Goal: Task Accomplishment & Management: Manage account settings

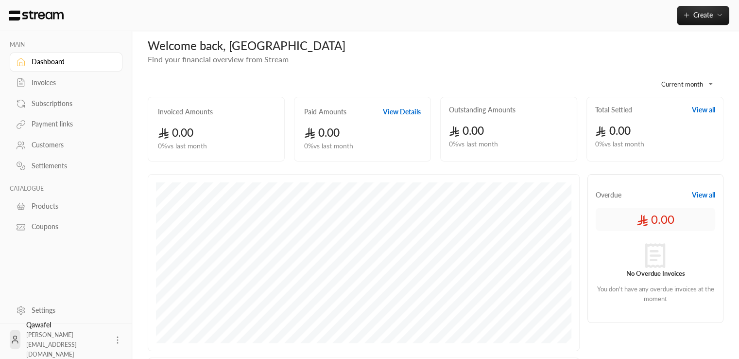
scroll to position [6, 0]
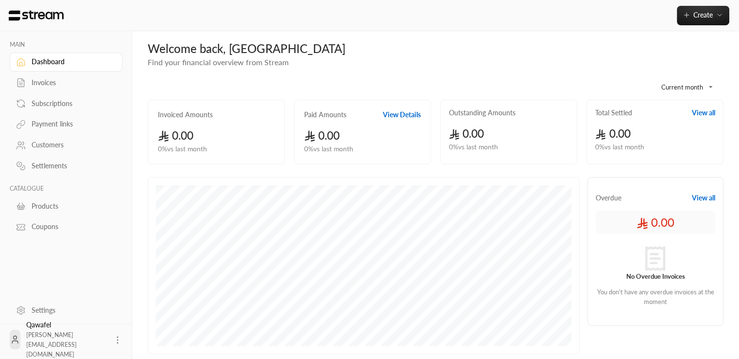
click at [43, 82] on div "Invoices" at bounding box center [71, 83] width 79 height 10
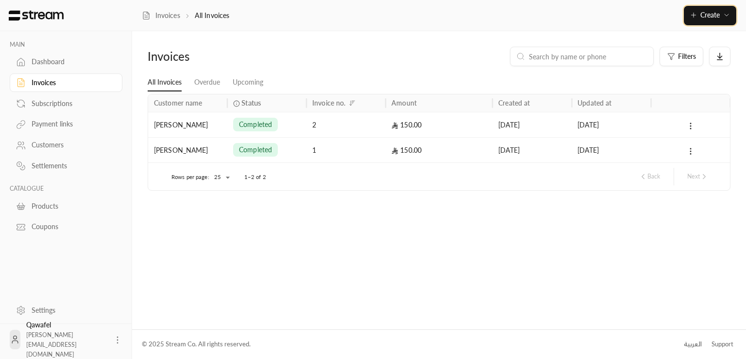
click at [729, 18] on icon "button" at bounding box center [727, 15] width 8 height 8
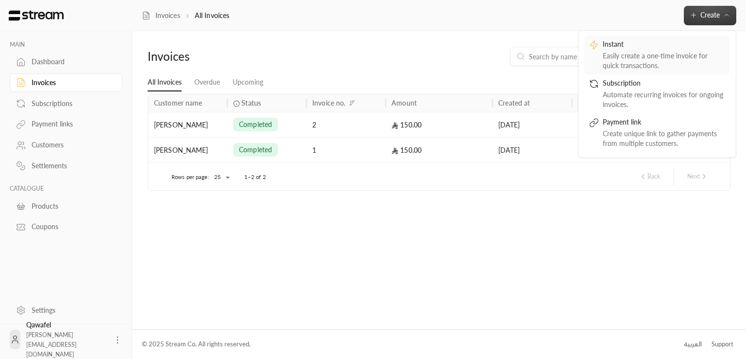
click at [675, 61] on div "Easily create a one-time invoice for quick transactions." at bounding box center [664, 60] width 122 height 19
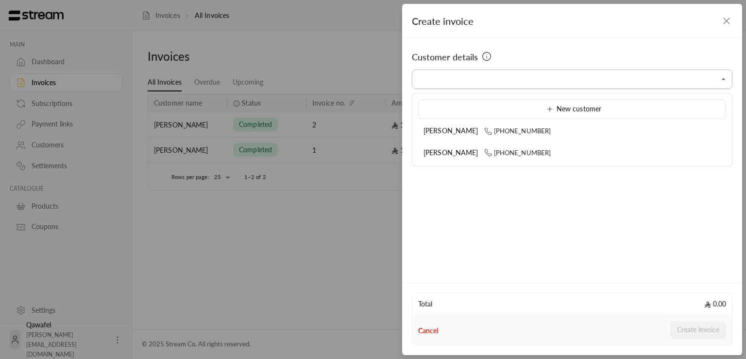
click at [514, 80] on input "Select customer" at bounding box center [572, 79] width 321 height 17
click at [444, 83] on input "Select customer" at bounding box center [572, 79] width 321 height 17
click at [659, 222] on div "Customer details Select customer Select customer" at bounding box center [572, 158] width 340 height 241
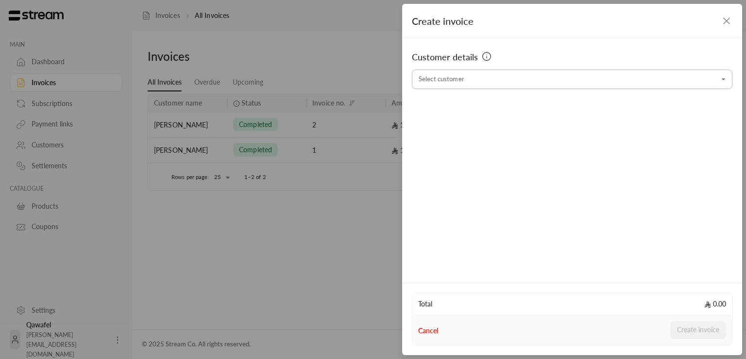
click at [556, 83] on input "Select customer" at bounding box center [572, 79] width 321 height 17
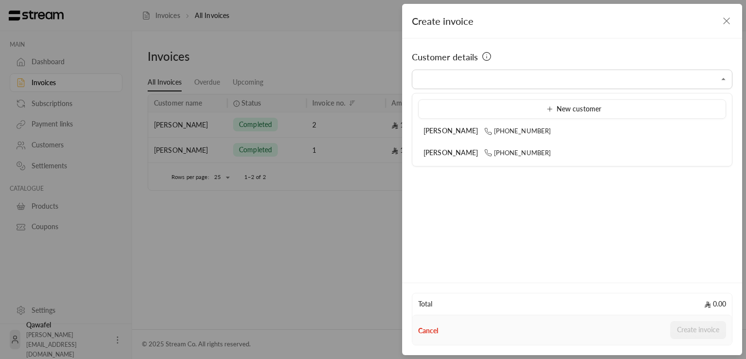
click at [598, 94] on ul "New customer خالد السعيد +966500000000 احمد السلمي +966500000001" at bounding box center [573, 129] width 320 height 72
type input "**********"
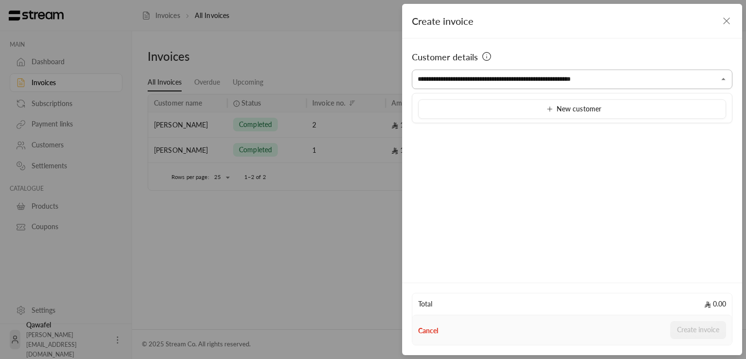
click at [690, 78] on input "**********" at bounding box center [572, 79] width 321 height 17
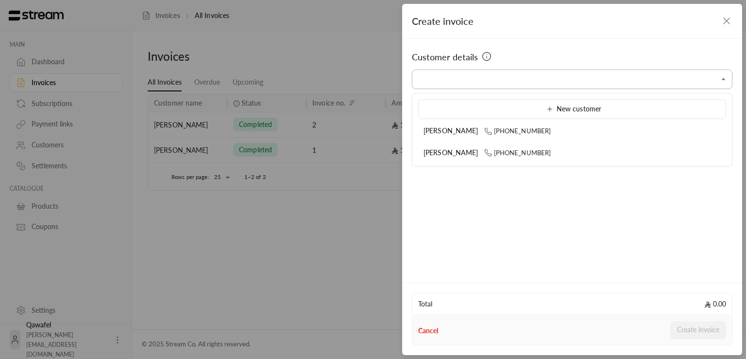
click at [690, 78] on input "Select customer" at bounding box center [572, 79] width 321 height 17
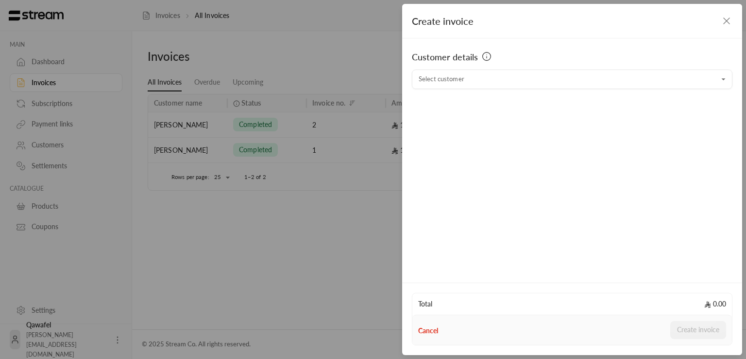
click at [566, 179] on div "Customer details Select customer Select customer" at bounding box center [572, 158] width 340 height 241
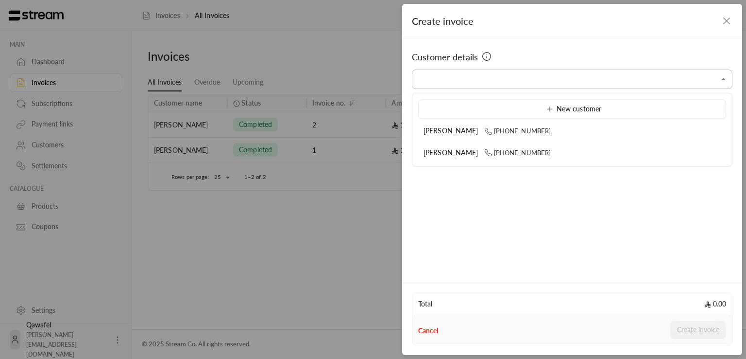
click at [485, 84] on input "Select customer" at bounding box center [572, 79] width 321 height 17
click at [539, 205] on div "Customer details Select customer Select customer" at bounding box center [572, 158] width 340 height 241
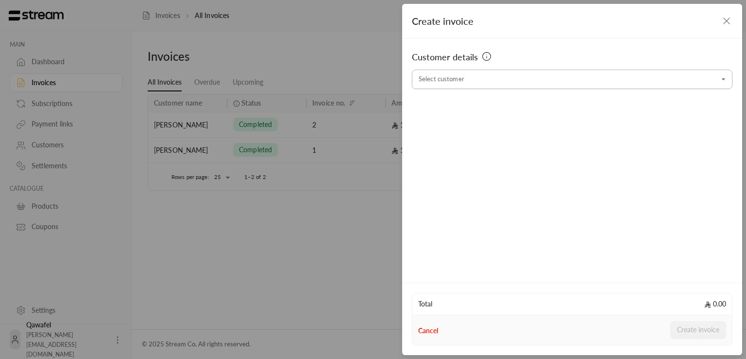
click at [477, 88] on div "Select customer" at bounding box center [572, 78] width 321 height 19
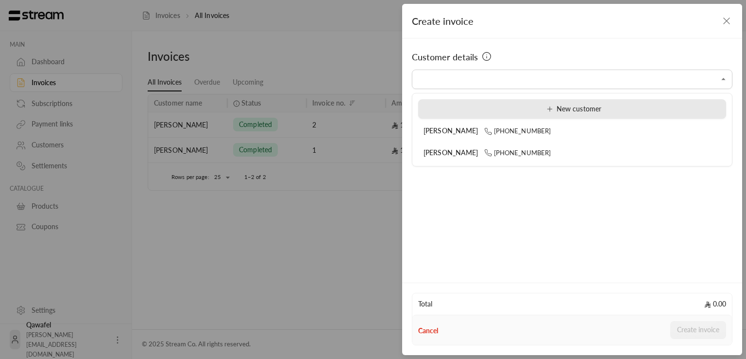
click at [487, 108] on div "New customer" at bounding box center [572, 109] width 297 height 10
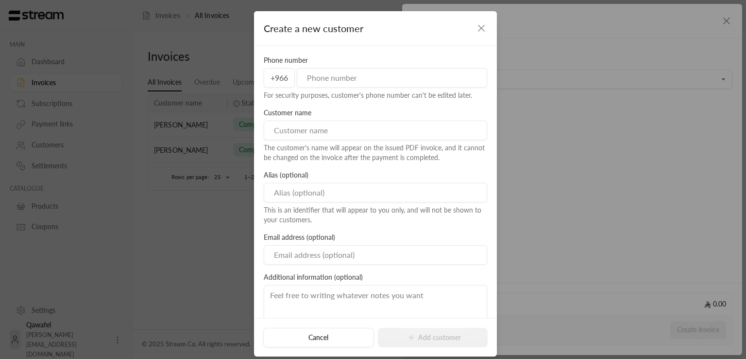
click at [361, 76] on input "tel" at bounding box center [392, 77] width 190 height 19
type input "530000000"
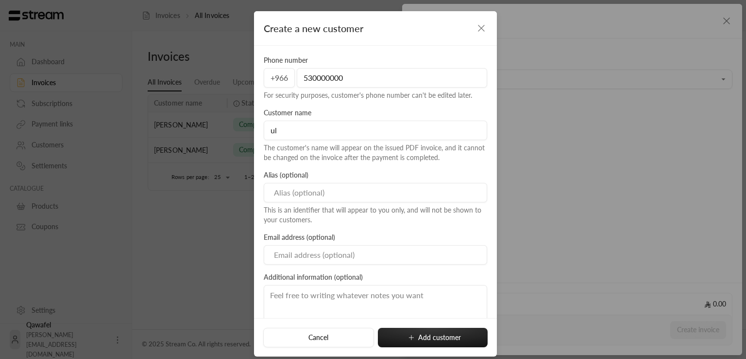
type input "u"
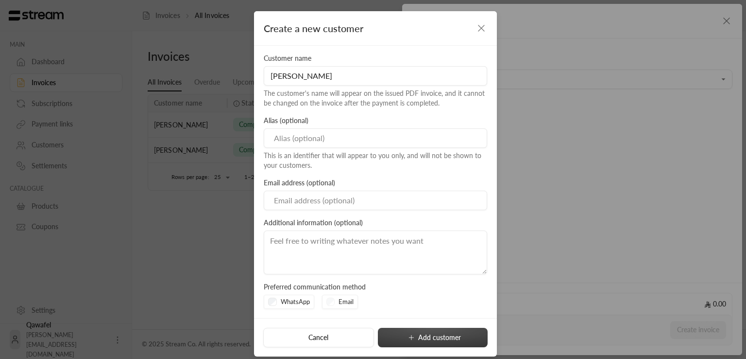
type input "خالد الحربي"
click at [395, 338] on button "Add customer" at bounding box center [433, 337] width 110 height 19
type input "**********"
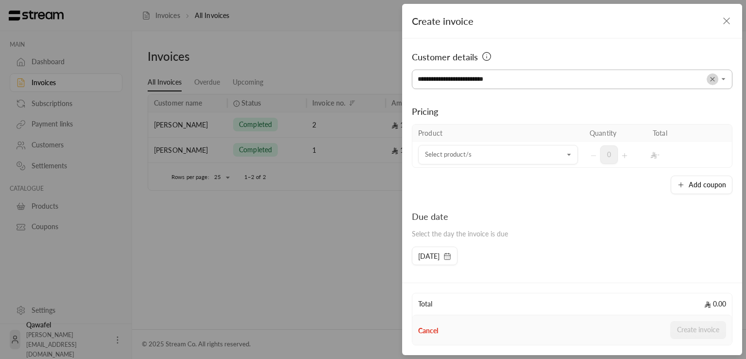
click at [711, 79] on icon "Clear" at bounding box center [713, 79] width 4 height 4
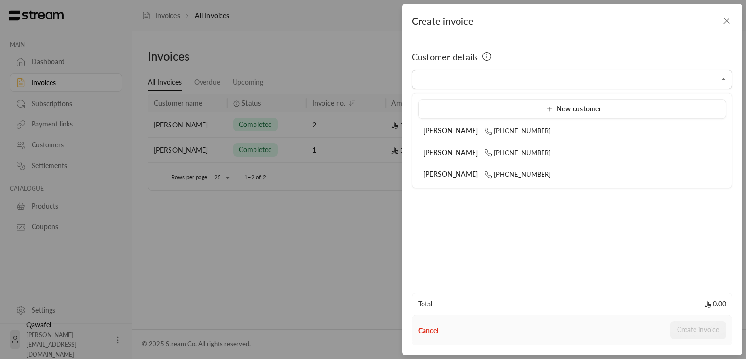
click at [588, 77] on input "Select customer" at bounding box center [572, 79] width 321 height 17
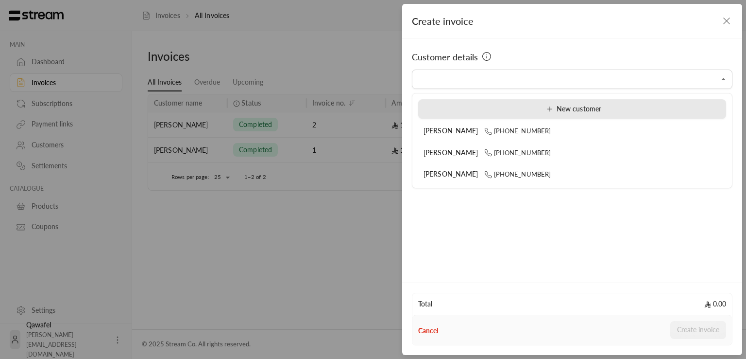
click at [543, 106] on span "New customer" at bounding box center [572, 108] width 58 height 8
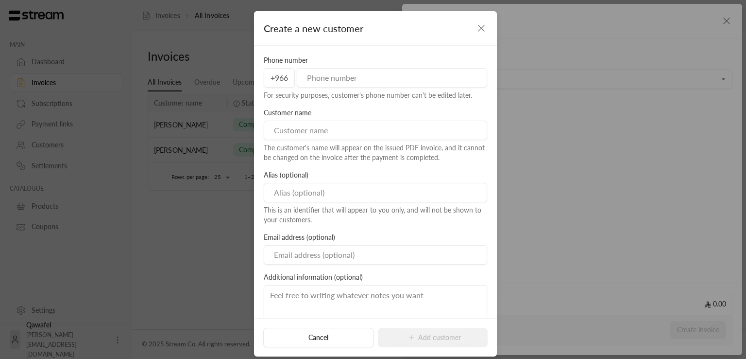
click at [552, 173] on div "Create a new customer Phone number +966 For security purposes, customer's phone…" at bounding box center [373, 179] width 746 height 359
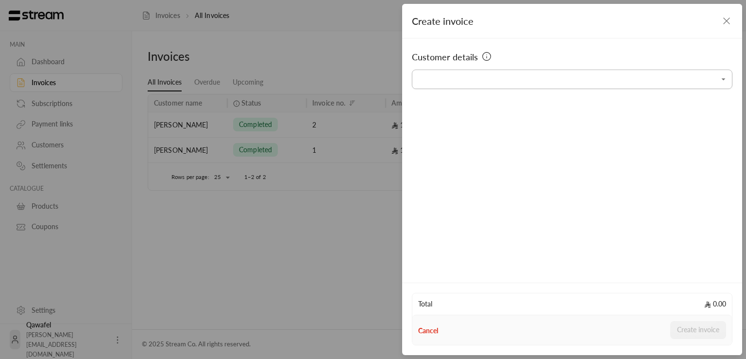
click at [536, 84] on input "Select customer" at bounding box center [572, 79] width 321 height 17
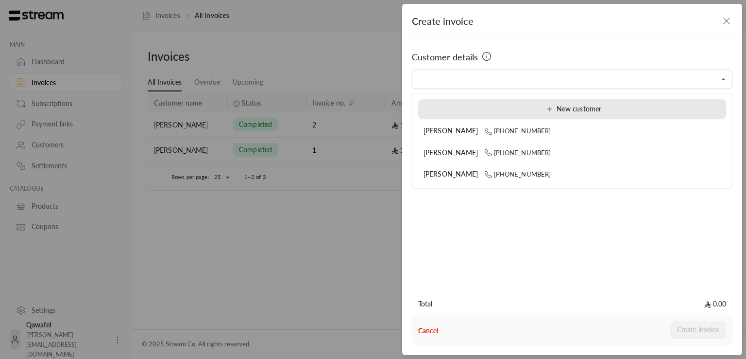
click at [524, 115] on li "New customer" at bounding box center [572, 108] width 308 height 19
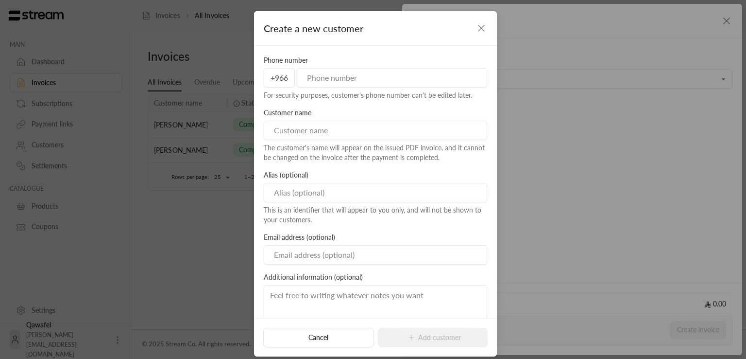
click at [378, 82] on input "tel" at bounding box center [392, 77] width 190 height 19
type input "530000001"
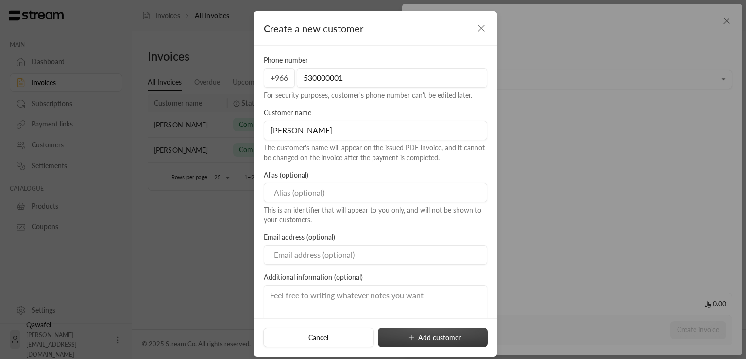
type input "علي القحطاني"
click at [408, 335] on icon "submit" at bounding box center [412, 337] width 8 height 8
type input "**********"
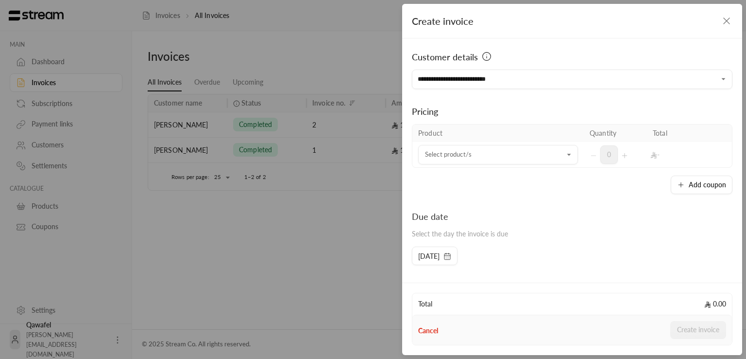
click at [556, 175] on div "Add coupon" at bounding box center [572, 184] width 321 height 18
click at [709, 79] on icon "Clear" at bounding box center [713, 79] width 8 height 8
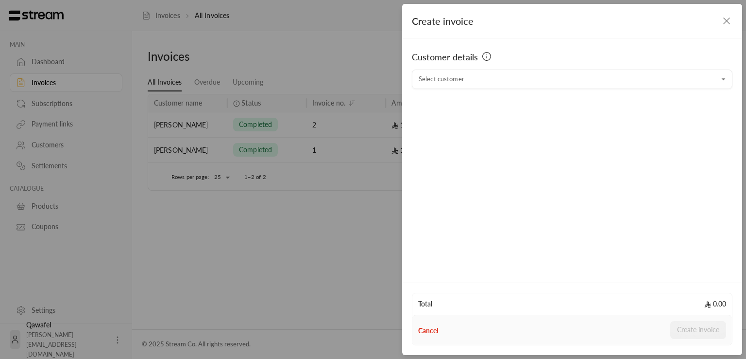
click at [731, 25] on icon "button" at bounding box center [727, 21] width 12 height 12
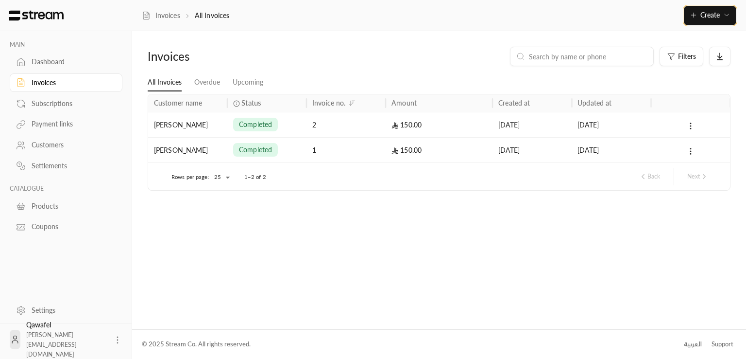
click at [733, 18] on button "Create" at bounding box center [710, 15] width 52 height 19
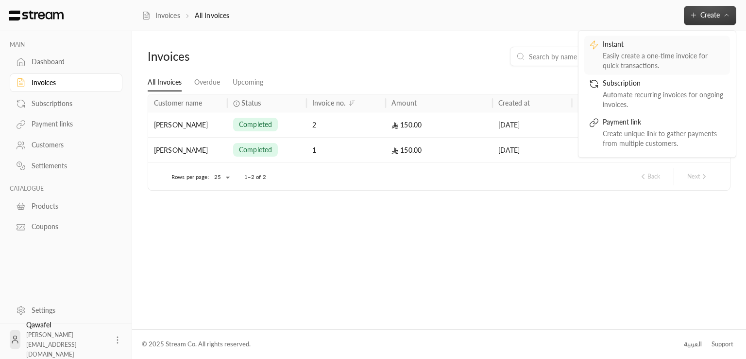
click at [643, 54] on div "Easily create a one-time invoice for quick transactions." at bounding box center [664, 60] width 122 height 19
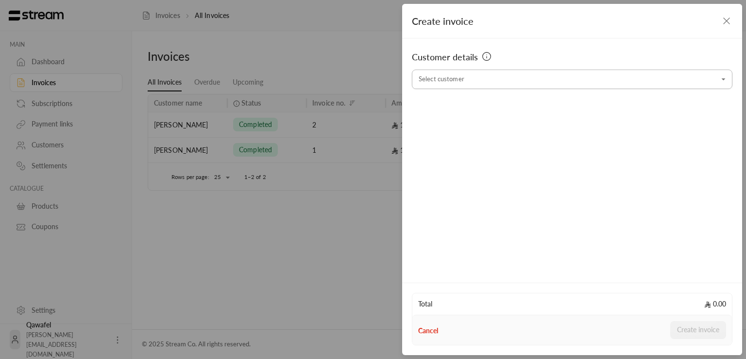
click at [453, 79] on input "Select customer" at bounding box center [572, 79] width 321 height 17
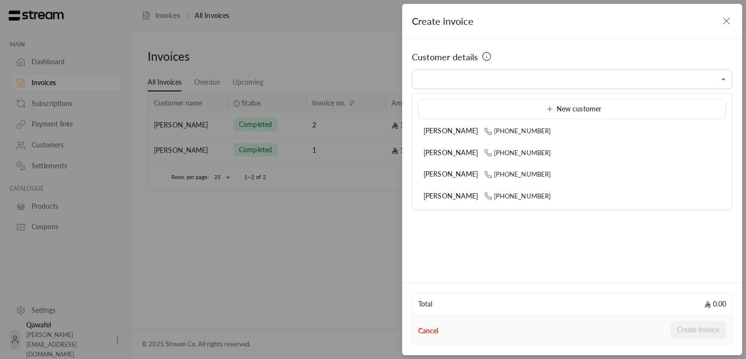
click at [233, 245] on div "Create invoice Customer details Select customer Select customer Total 0.00 Canc…" at bounding box center [373, 179] width 746 height 359
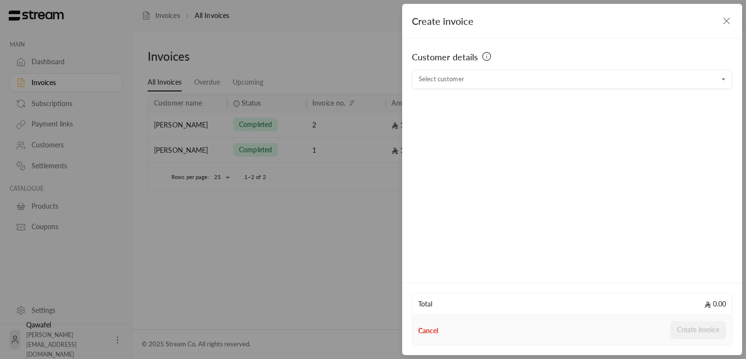
click at [58, 148] on div "Create invoice Customer details Select customer Select customer Total 0.00 Canc…" at bounding box center [373, 179] width 746 height 359
click at [726, 18] on icon "button" at bounding box center [727, 21] width 12 height 12
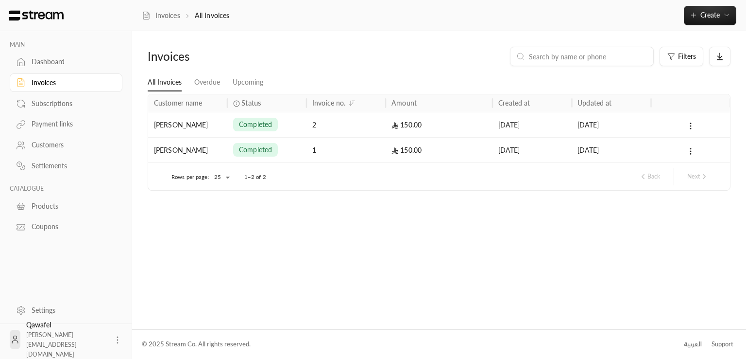
click at [61, 143] on div "Customers" at bounding box center [71, 145] width 79 height 10
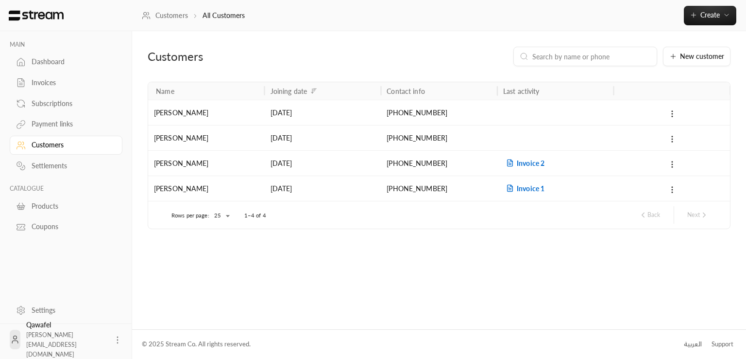
click at [226, 125] on div "خالد الحربي" at bounding box center [206, 137] width 105 height 25
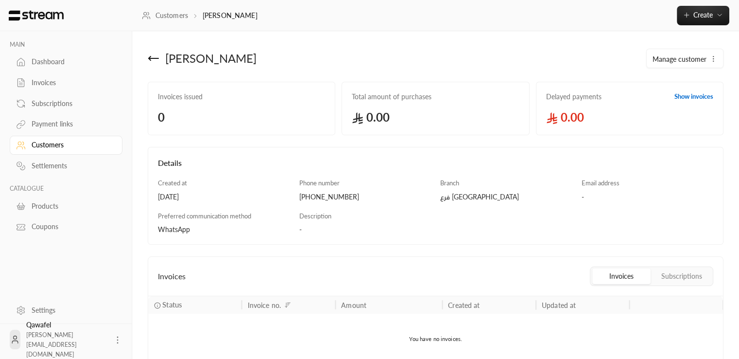
click at [715, 58] on icon "button" at bounding box center [713, 59] width 8 height 8
click at [685, 83] on link "Edit" at bounding box center [683, 87] width 60 height 17
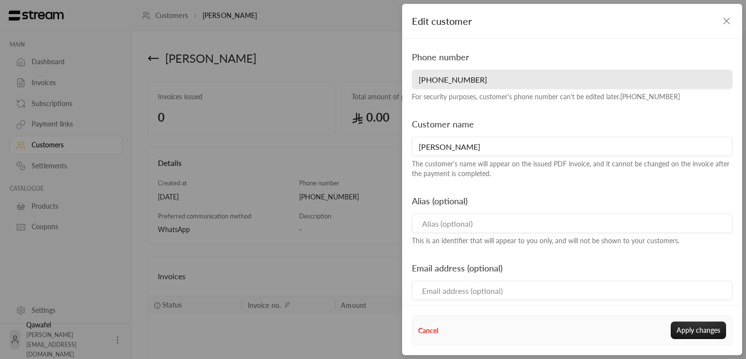
click at [494, 145] on input "خالد الحربي" at bounding box center [572, 146] width 321 height 19
type input "Khalid Alharbi"
click button "Apply changes" at bounding box center [698, 329] width 55 height 17
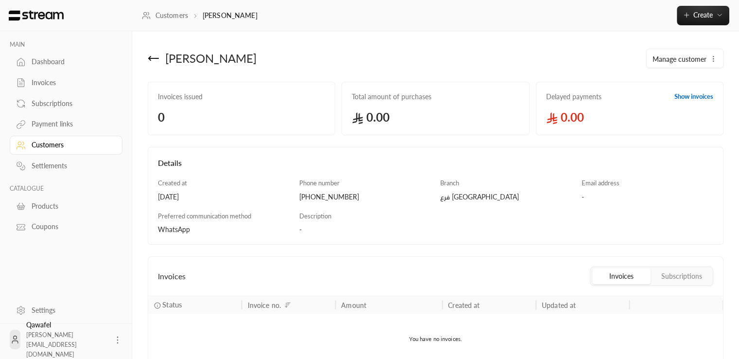
click at [156, 56] on icon at bounding box center [154, 58] width 12 height 12
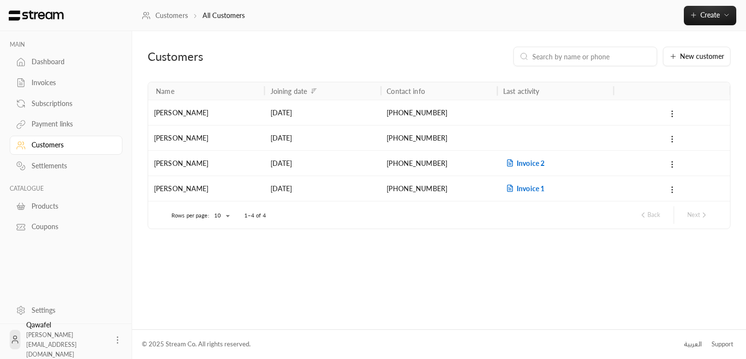
click at [216, 166] on div "احمد السلمي" at bounding box center [206, 163] width 105 height 25
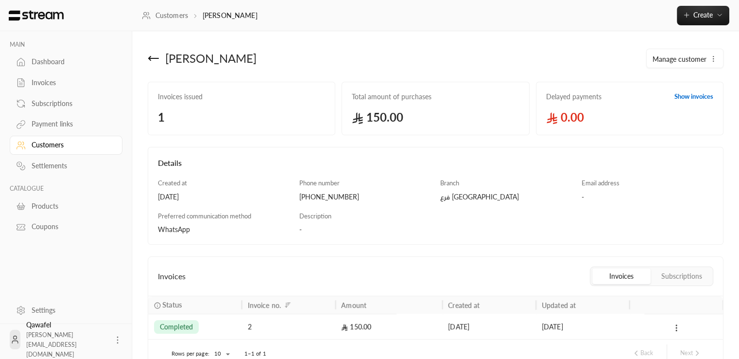
click at [692, 63] on span "Manage customer" at bounding box center [680, 59] width 54 height 10
click at [684, 104] on link "Delete" at bounding box center [683, 106] width 60 height 17
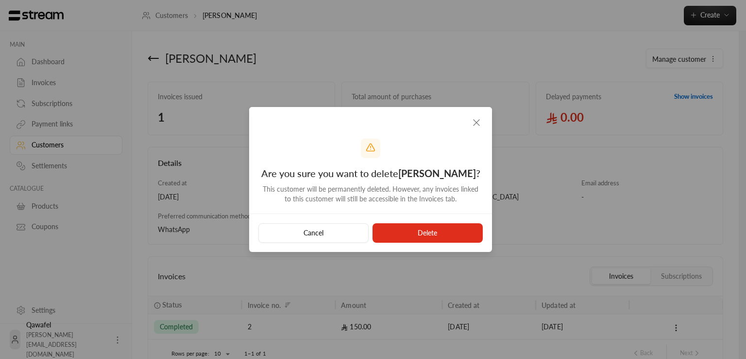
click at [474, 122] on icon "button" at bounding box center [477, 123] width 12 height 12
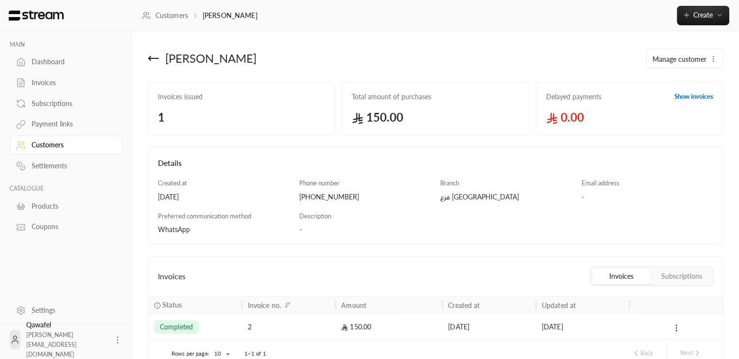
click at [674, 59] on span "Manage customer" at bounding box center [680, 59] width 54 height 10
click at [664, 89] on span "Edit" at bounding box center [663, 87] width 11 height 8
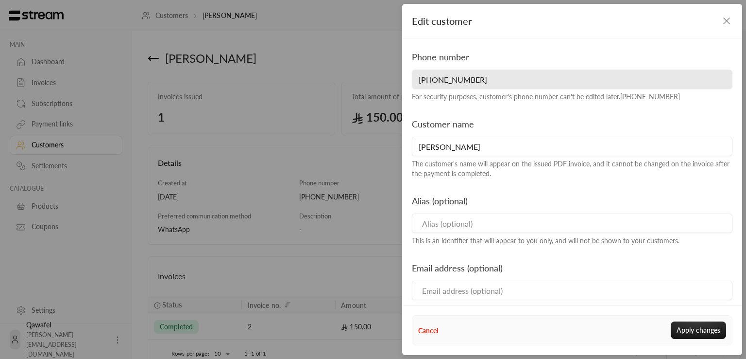
click at [482, 145] on input "احمد السلمي" at bounding box center [572, 146] width 321 height 19
type input "Ahmed Alsolami"
click at [686, 331] on button "Apply changes" at bounding box center [698, 329] width 55 height 17
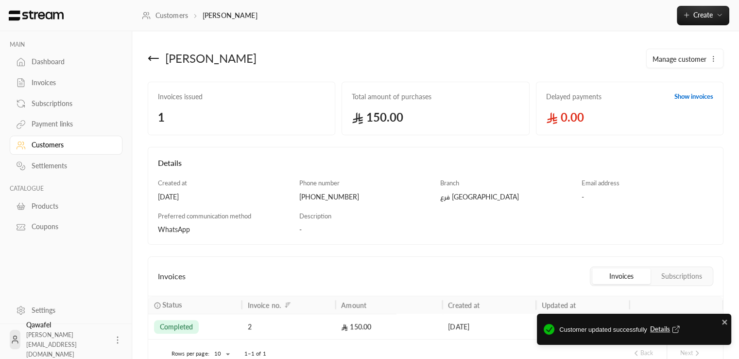
click at [153, 56] on icon at bounding box center [154, 58] width 12 height 12
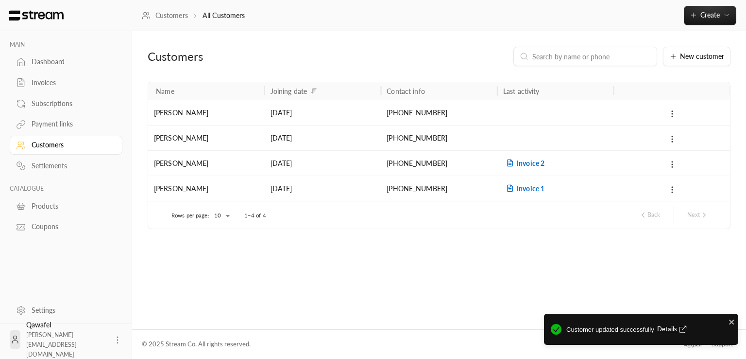
click at [198, 119] on div "علي القحطاني" at bounding box center [206, 112] width 105 height 25
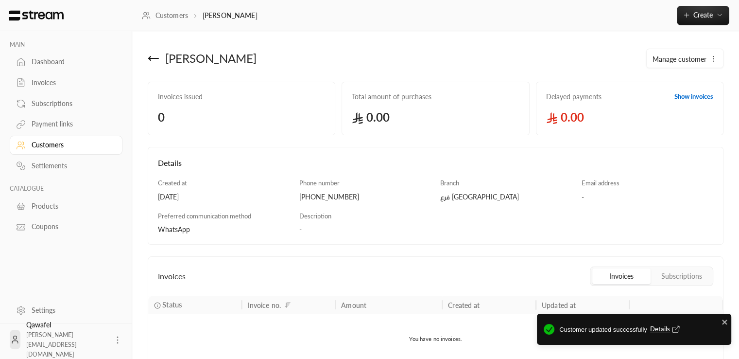
click at [694, 57] on span "Manage customer" at bounding box center [680, 59] width 54 height 10
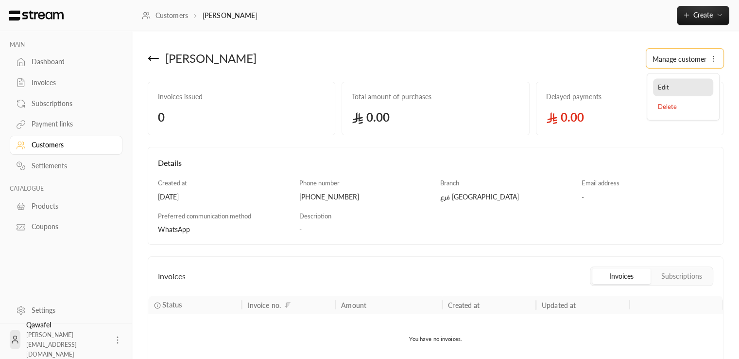
click at [675, 86] on link "Edit" at bounding box center [683, 87] width 60 height 17
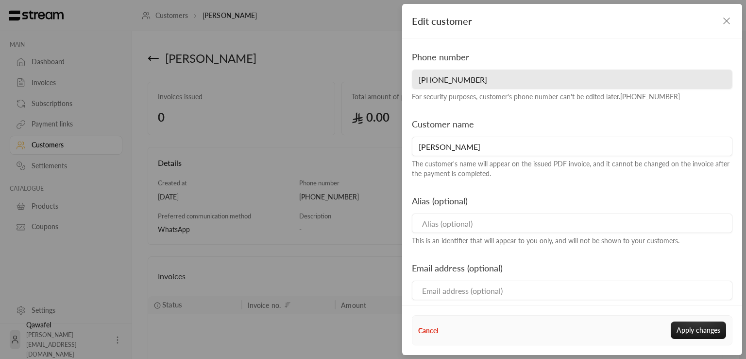
click at [542, 141] on input "علي القحطاني" at bounding box center [572, 146] width 321 height 19
type input "Ali AlQahtani"
click at [700, 333] on button "Apply changes" at bounding box center [698, 329] width 55 height 17
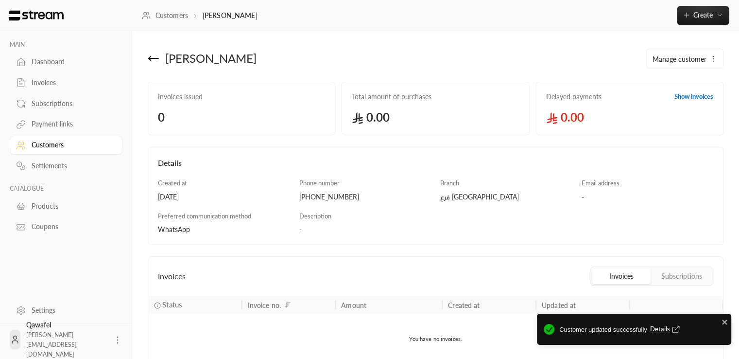
click at [146, 56] on div "Ali AlQahtani" at bounding box center [289, 58] width 293 height 23
click at [152, 58] on icon at bounding box center [154, 58] width 10 height 0
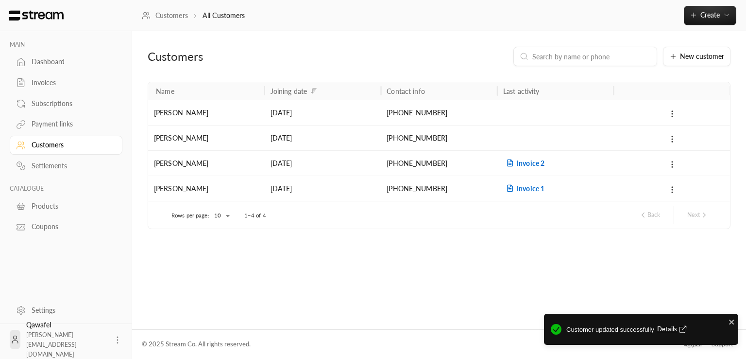
click at [237, 196] on div "خالد السعيد" at bounding box center [206, 188] width 105 height 25
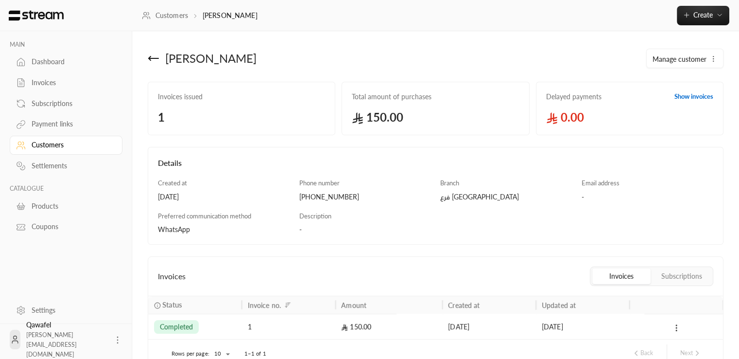
click at [681, 60] on span "Manage customer" at bounding box center [680, 59] width 54 height 10
click at [665, 91] on link "Edit" at bounding box center [683, 87] width 60 height 17
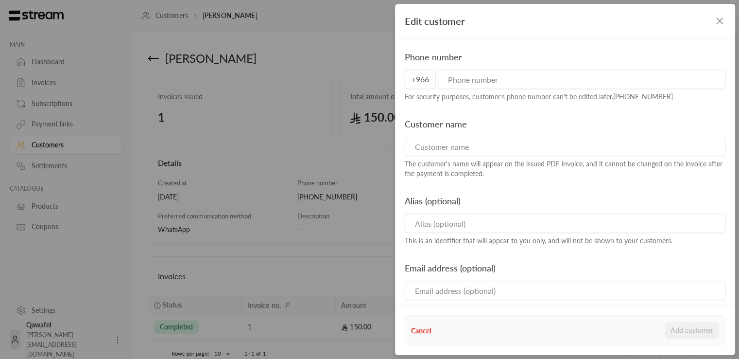
type input "+966500000000"
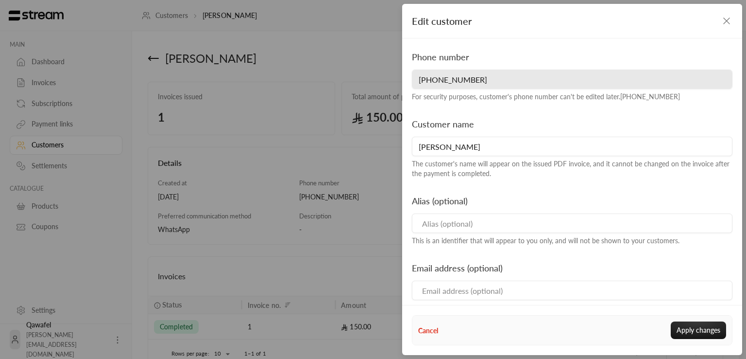
click at [490, 154] on input "خالد السعيد" at bounding box center [572, 146] width 321 height 19
type input "Khalid Alsaeed"
click at [696, 330] on button "Apply changes" at bounding box center [698, 329] width 55 height 17
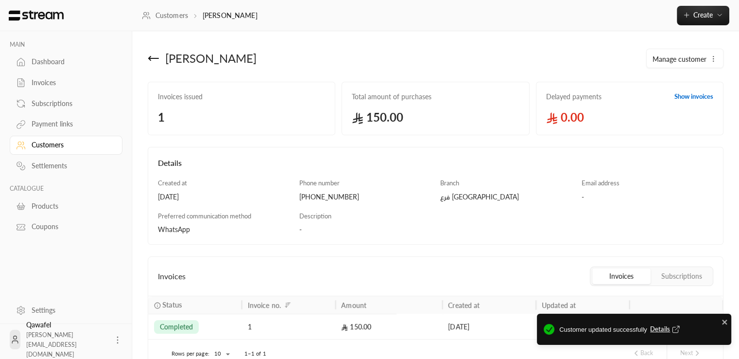
click at [54, 84] on div "Invoices" at bounding box center [71, 83] width 79 height 10
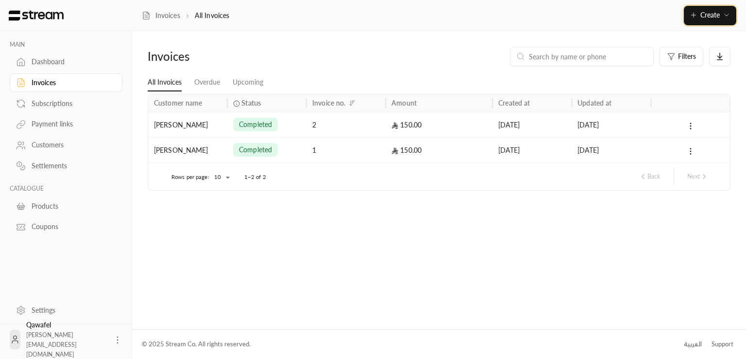
click at [723, 19] on button "Create" at bounding box center [710, 15] width 52 height 19
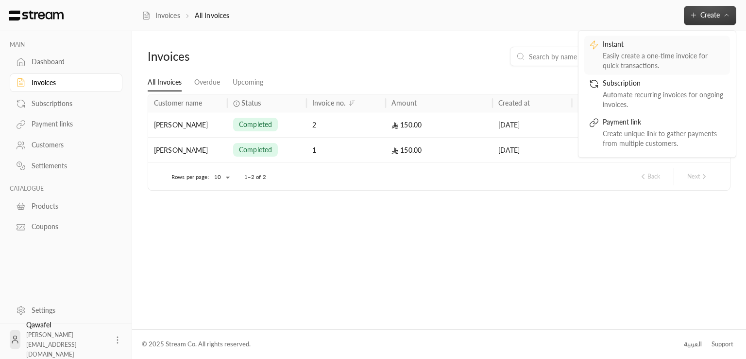
click at [695, 47] on div "Instant" at bounding box center [664, 45] width 122 height 12
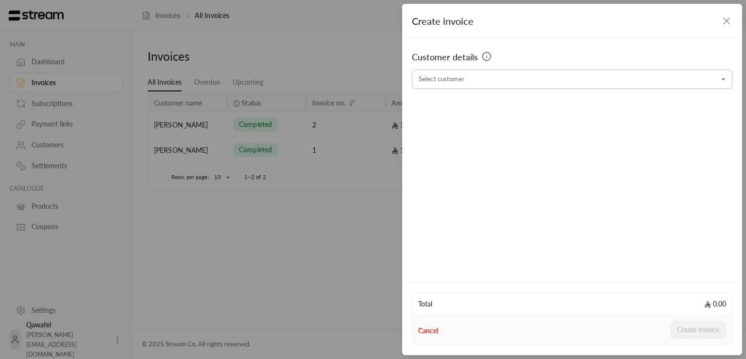
click at [640, 80] on input "Select customer" at bounding box center [572, 79] width 321 height 17
click at [614, 212] on div "Customer details Select customer Select customer" at bounding box center [572, 158] width 340 height 241
click at [709, 89] on div "Customer details Select customer Select customer" at bounding box center [572, 158] width 340 height 241
click at [711, 82] on input "Select customer" at bounding box center [572, 79] width 321 height 17
type input "*"
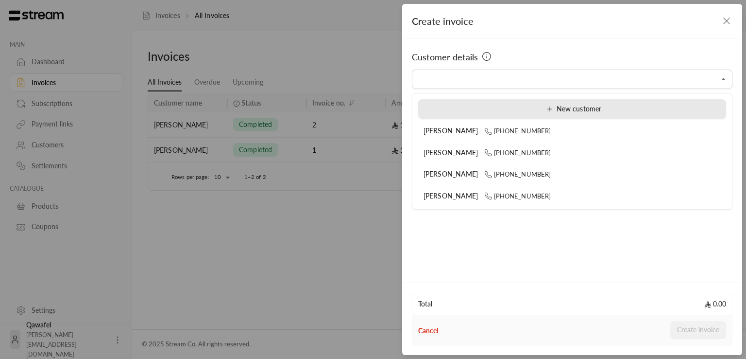
click at [552, 105] on icon at bounding box center [550, 109] width 8 height 8
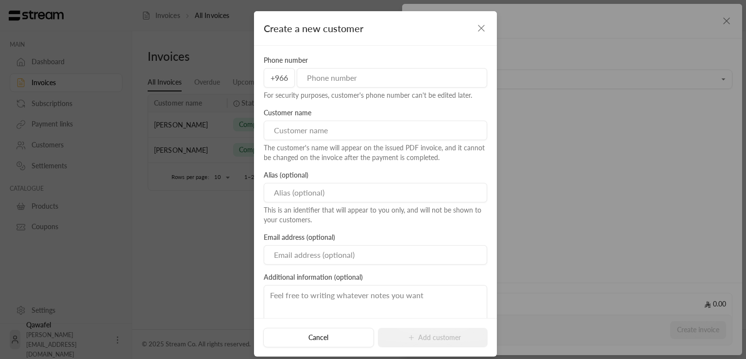
click at [354, 82] on input "tel" at bounding box center [392, 77] width 190 height 19
type input "550000000"
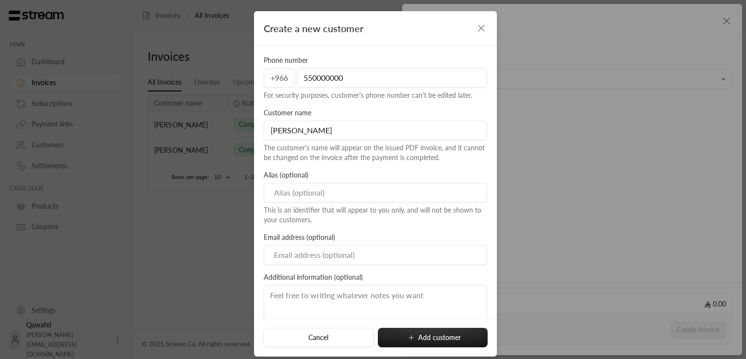
type input "[PERSON_NAME]"
drag, startPoint x: 323, startPoint y: 255, endPoint x: 306, endPoint y: 257, distance: 16.7
click at [306, 257] on input "mrasharabi+ahd@streampay.sa" at bounding box center [376, 254] width 224 height 19
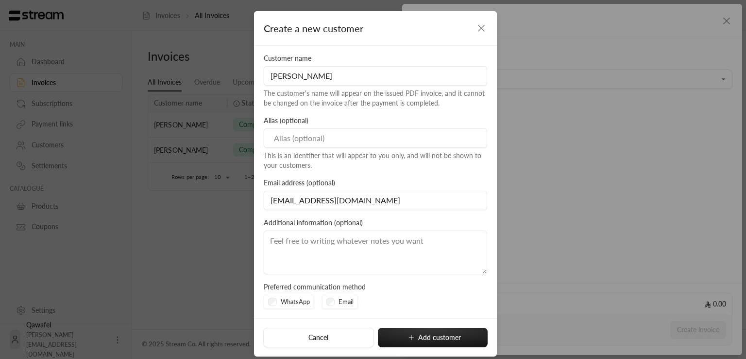
scroll to position [54, 0]
type input "mrasharabi@streampay.sa"
click at [425, 336] on button "Add customer" at bounding box center [433, 337] width 110 height 19
type input "**********"
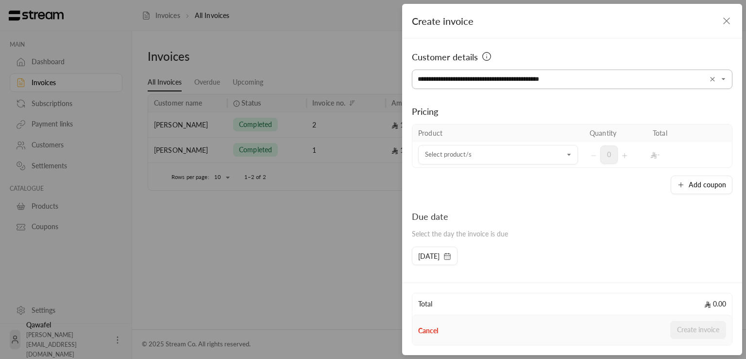
click at [712, 80] on button "Clear" at bounding box center [713, 79] width 12 height 12
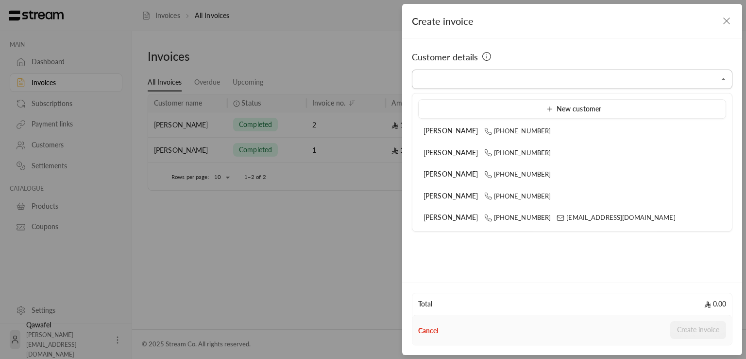
click at [546, 75] on input "Select customer" at bounding box center [572, 79] width 321 height 17
drag, startPoint x: 594, startPoint y: 215, endPoint x: 561, endPoint y: 253, distance: 50.3
click at [561, 253] on body "MAIN Dashboard Invoices Subscriptions Payment links Customers Settlements CATAL…" at bounding box center [373, 179] width 746 height 359
click at [561, 253] on div "Customer details Select customer Select customer" at bounding box center [572, 158] width 340 height 241
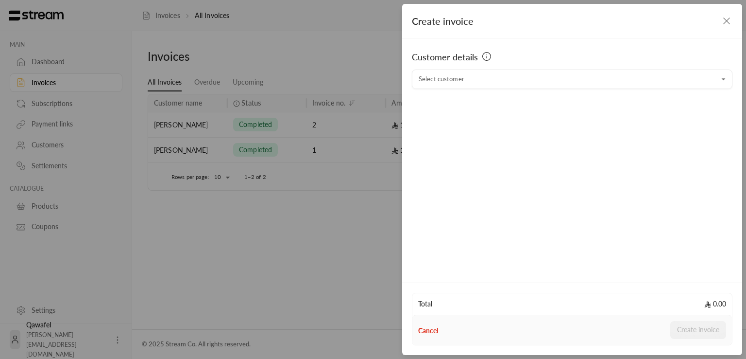
click at [725, 21] on icon "button" at bounding box center [727, 21] width 12 height 12
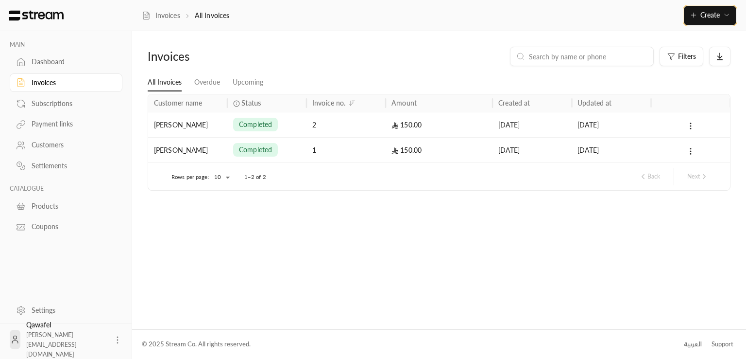
click at [725, 15] on icon "button" at bounding box center [727, 15] width 8 height 8
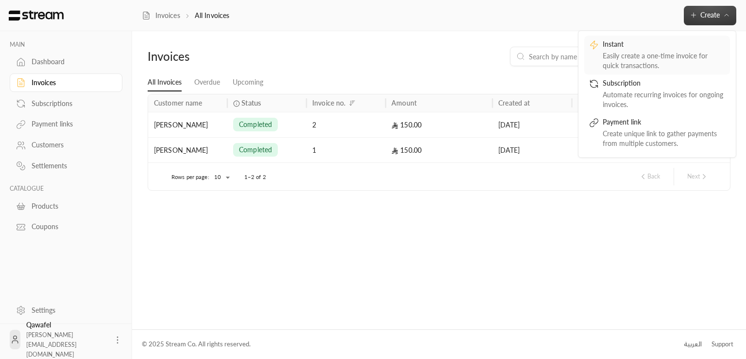
click at [686, 44] on div "Instant" at bounding box center [664, 45] width 122 height 12
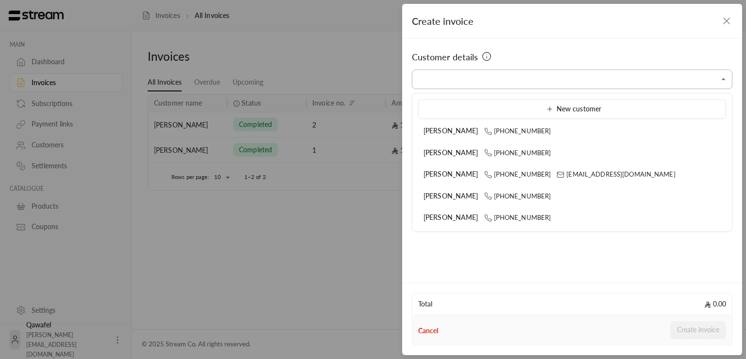
click at [639, 79] on input "Select customer" at bounding box center [572, 79] width 321 height 17
click at [570, 174] on span "mrasharabi@streampay.sa" at bounding box center [616, 174] width 119 height 8
type input "**********"
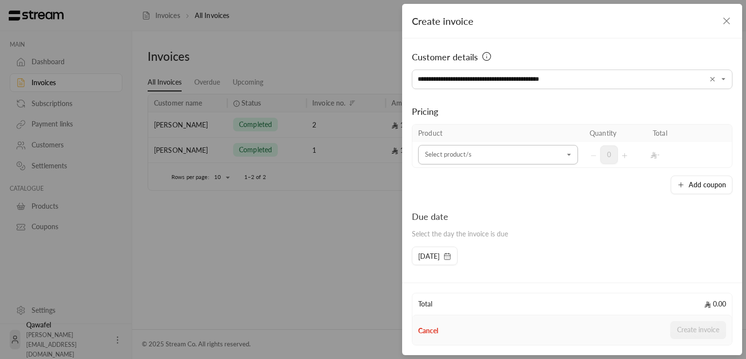
click at [565, 156] on icon "Open" at bounding box center [570, 155] width 10 height 10
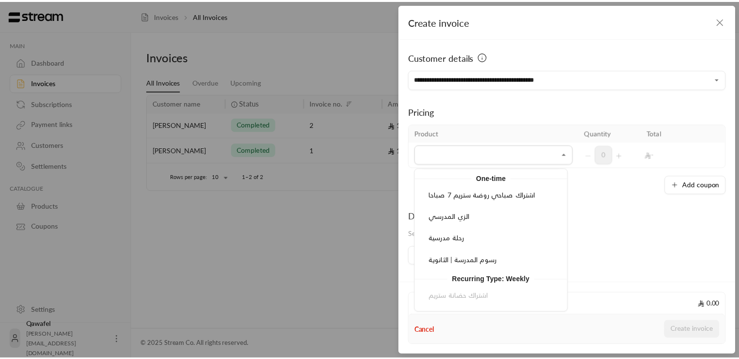
scroll to position [25, 0]
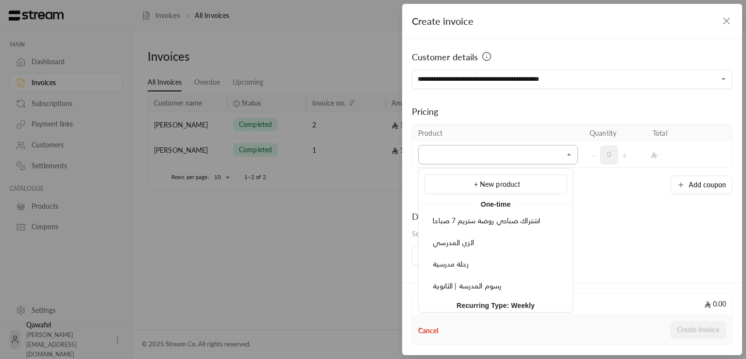
click at [538, 156] on input "Select customer" at bounding box center [498, 154] width 160 height 17
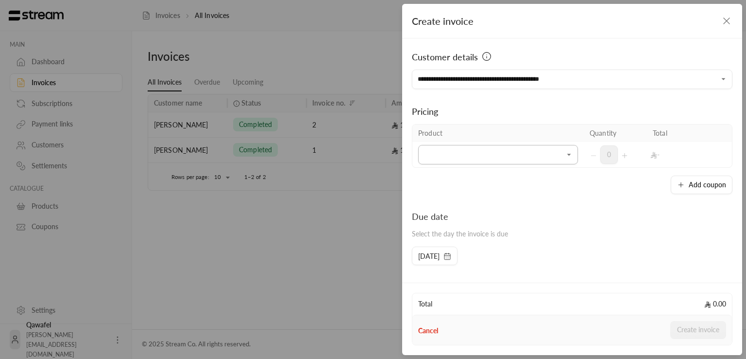
click at [565, 158] on icon "Open" at bounding box center [570, 155] width 10 height 10
click at [567, 159] on div "Selected Products" at bounding box center [569, 155] width 11 height 12
click at [565, 158] on icon "Open" at bounding box center [570, 155] width 10 height 10
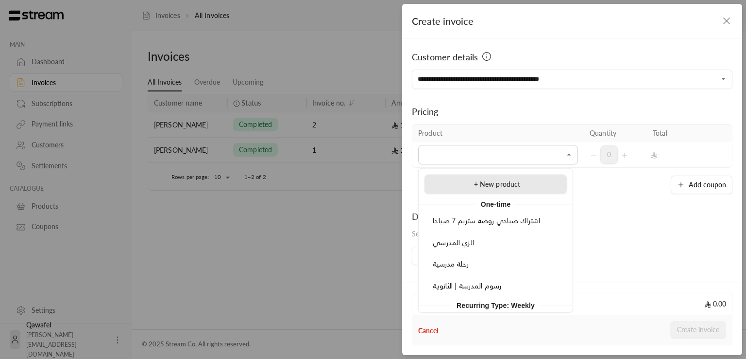
click at [530, 181] on div "+ New product" at bounding box center [496, 184] width 132 height 10
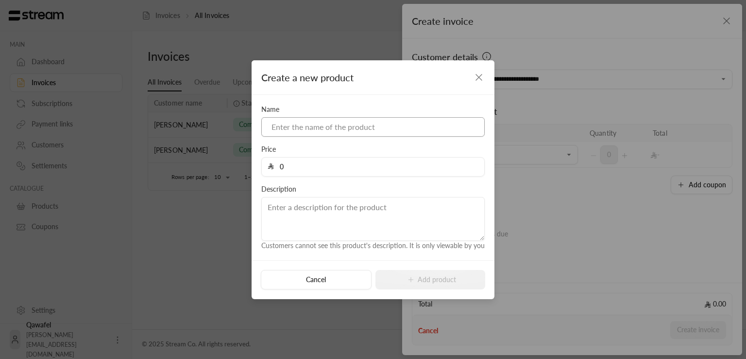
click at [299, 121] on input at bounding box center [373, 126] width 224 height 19
type input "Stream Tutition"
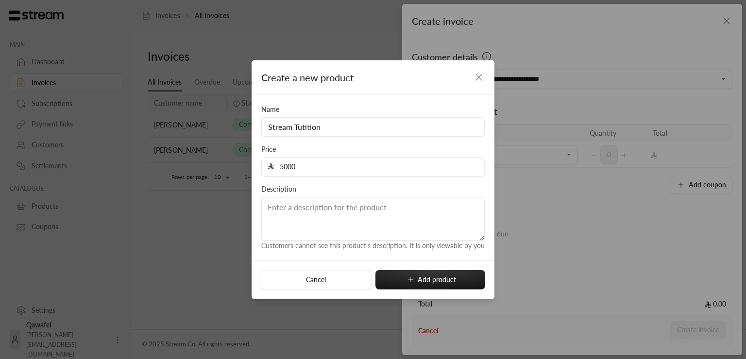
type input "5000"
click at [301, 220] on textarea at bounding box center [373, 219] width 224 height 44
click at [418, 282] on button "Add product" at bounding box center [431, 279] width 110 height 19
type input "0"
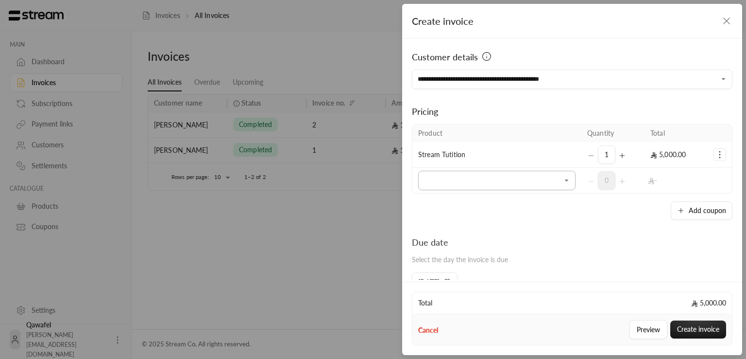
click at [565, 180] on icon "Open" at bounding box center [567, 180] width 4 height 2
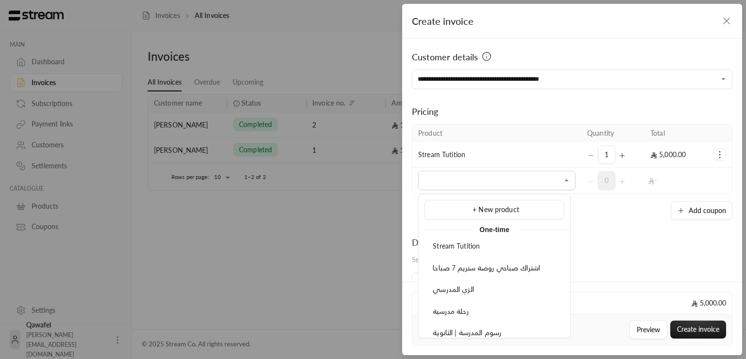
click at [117, 242] on div "**********" at bounding box center [373, 179] width 746 height 359
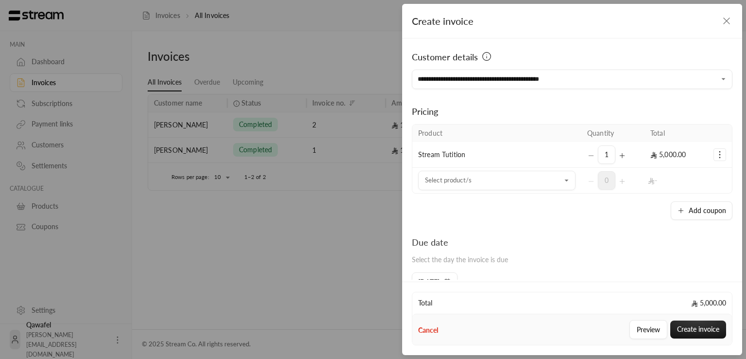
click at [67, 102] on div "**********" at bounding box center [373, 179] width 746 height 359
click at [723, 22] on icon "button" at bounding box center [727, 21] width 12 height 12
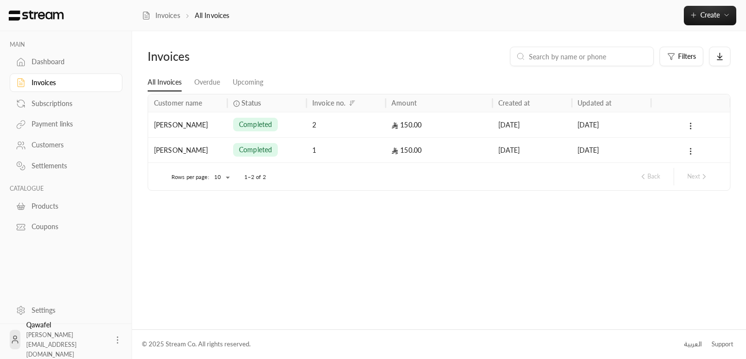
click at [59, 205] on div "Products" at bounding box center [71, 206] width 79 height 10
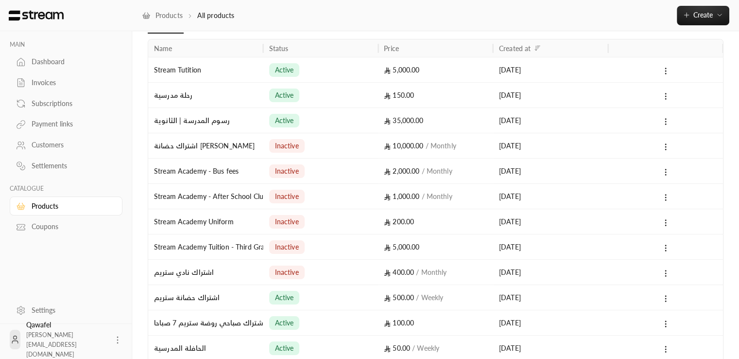
scroll to position [56, 0]
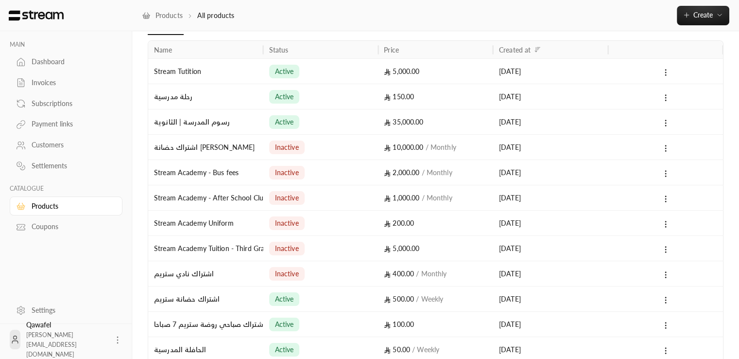
click at [289, 146] on span "inactive" at bounding box center [287, 147] width 24 height 10
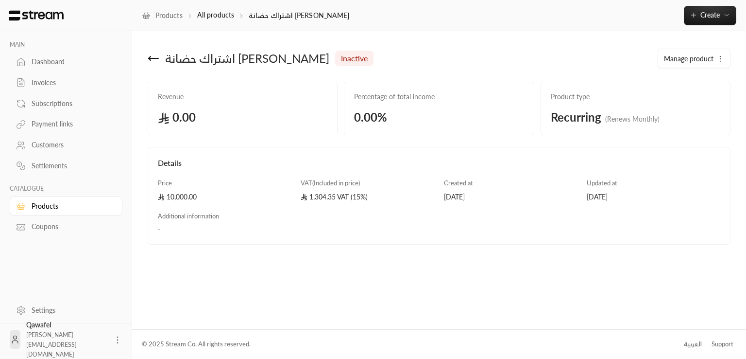
click at [341, 59] on span "inactive" at bounding box center [354, 58] width 27 height 12
click at [693, 52] on button "Manage product" at bounding box center [694, 58] width 72 height 19
click at [688, 105] on span "Activate" at bounding box center [681, 106] width 23 height 8
click at [156, 58] on icon at bounding box center [154, 58] width 10 height 0
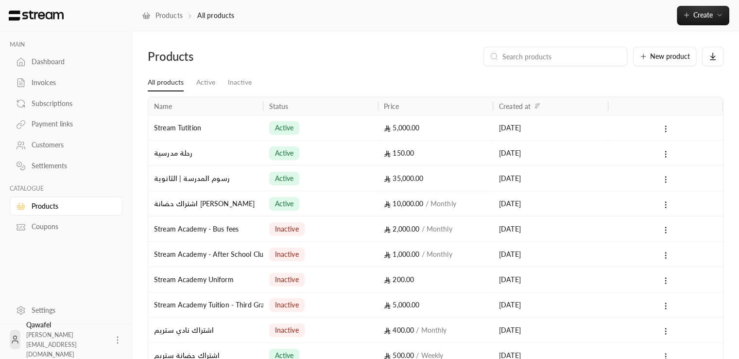
click at [234, 235] on div "Stream Academy - Bus fees" at bounding box center [206, 228] width 104 height 25
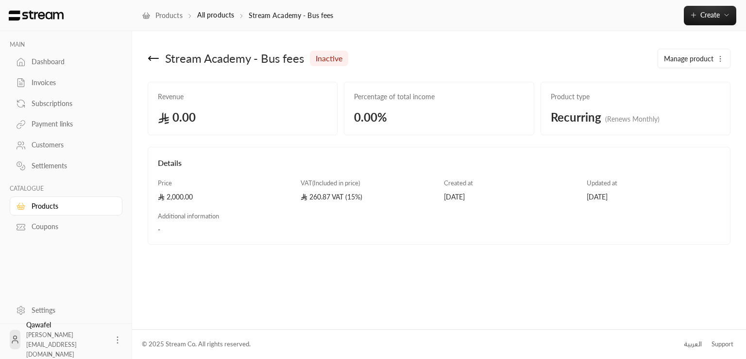
click at [711, 58] on span "Manage product" at bounding box center [689, 59] width 50 height 10
click at [693, 104] on link "Activate" at bounding box center [695, 106] width 60 height 17
click at [154, 60] on icon at bounding box center [154, 58] width 12 height 12
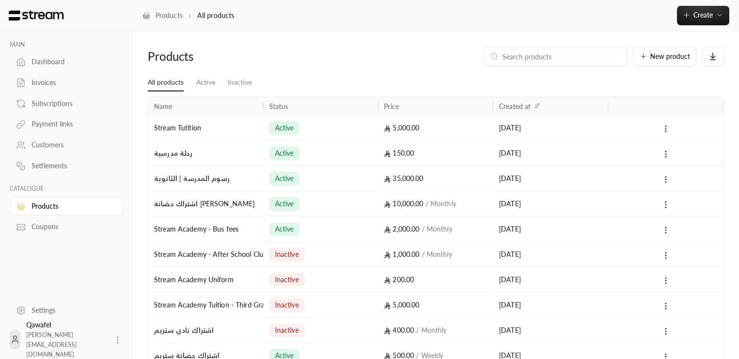
click at [257, 312] on div "Stream Academy Tuition - Third Grade" at bounding box center [206, 304] width 104 height 25
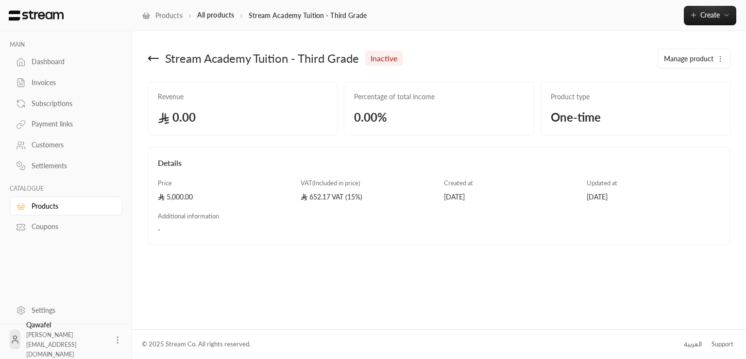
click at [712, 54] on span "Manage product" at bounding box center [689, 59] width 50 height 10
click at [701, 107] on link "Activate" at bounding box center [695, 106] width 60 height 17
click at [152, 57] on icon at bounding box center [154, 58] width 12 height 12
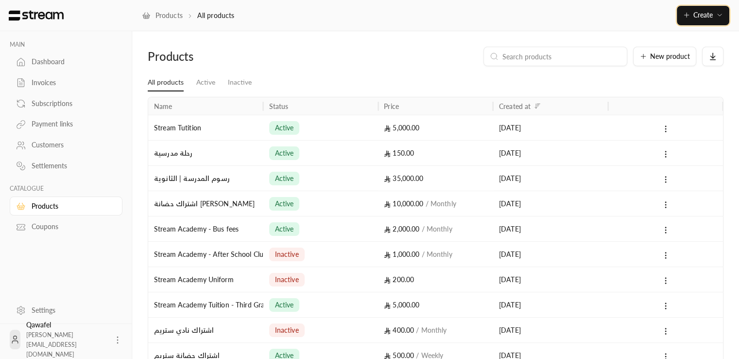
click at [696, 19] on button "Create" at bounding box center [703, 15] width 52 height 19
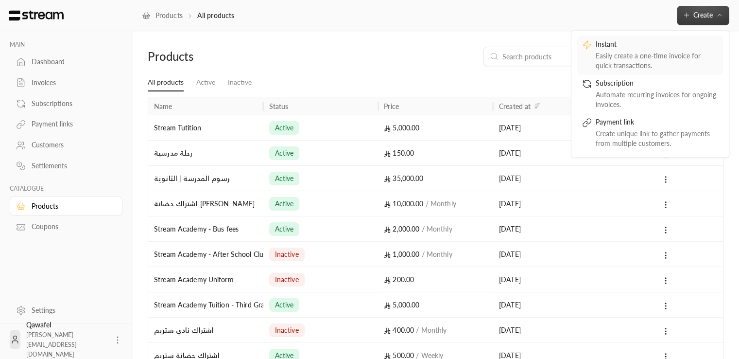
click at [643, 64] on div "Easily create a one-time invoice for quick transactions." at bounding box center [657, 60] width 122 height 19
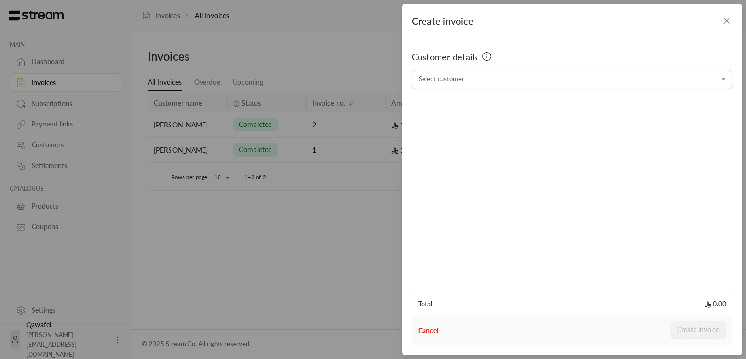
click at [496, 74] on input "Select customer" at bounding box center [572, 79] width 321 height 17
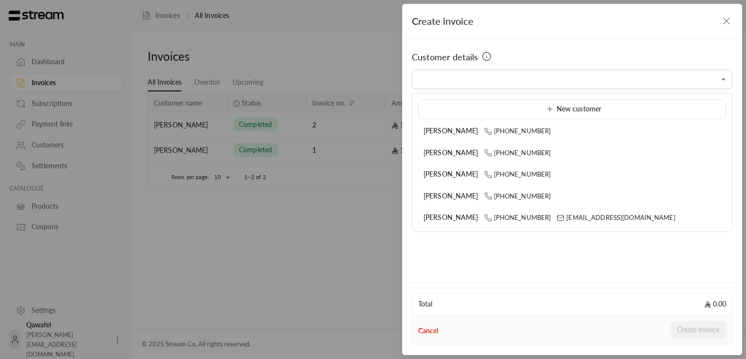
click at [475, 140] on ul "New customer Khalid Alsaeed +966500000000 Ahmed Alsolami +966500000001 Khalid A…" at bounding box center [573, 162] width 320 height 138
click at [462, 132] on span "Khalid Alsaeed" at bounding box center [451, 130] width 55 height 8
type input "**********"
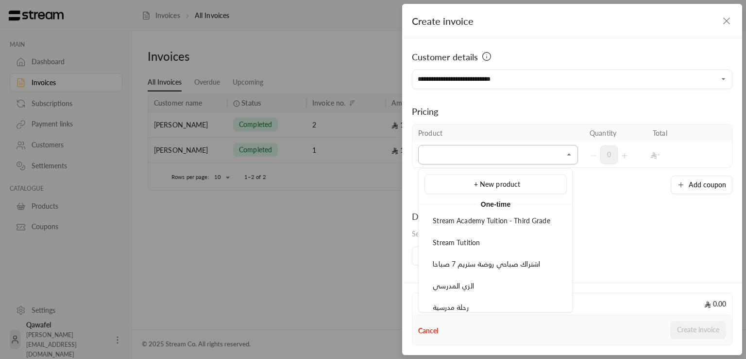
click at [553, 160] on input "Select customer" at bounding box center [498, 154] width 160 height 17
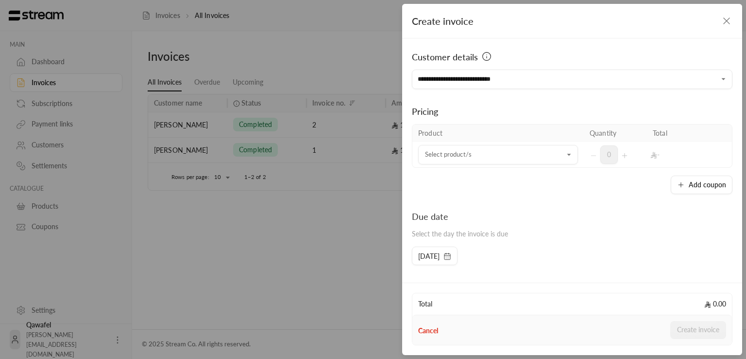
click at [320, 247] on div "**********" at bounding box center [373, 179] width 746 height 359
click at [266, 222] on div "**********" at bounding box center [373, 179] width 746 height 359
click at [730, 17] on icon "button" at bounding box center [727, 21] width 12 height 12
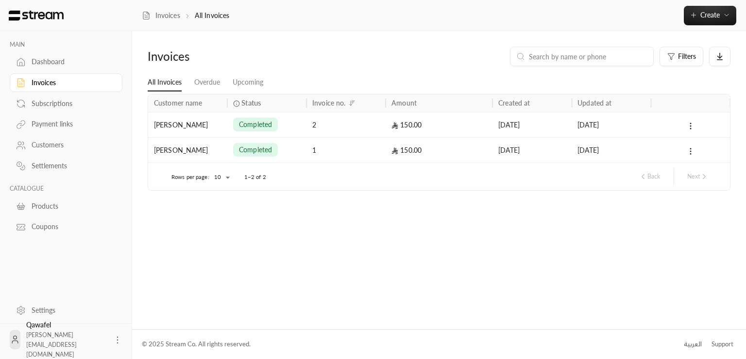
click at [58, 161] on div "Settlements" at bounding box center [71, 166] width 79 height 10
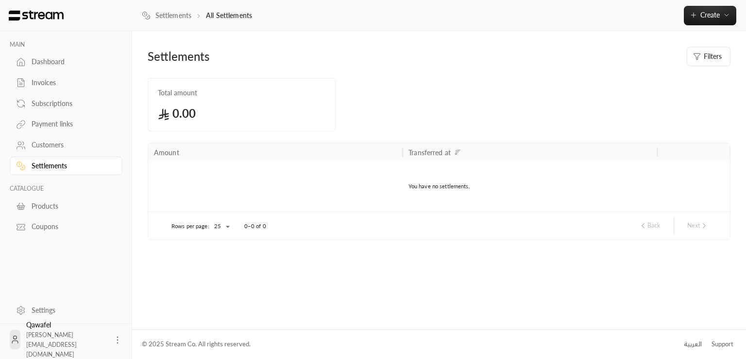
click at [62, 102] on div "Subscriptions" at bounding box center [71, 104] width 79 height 10
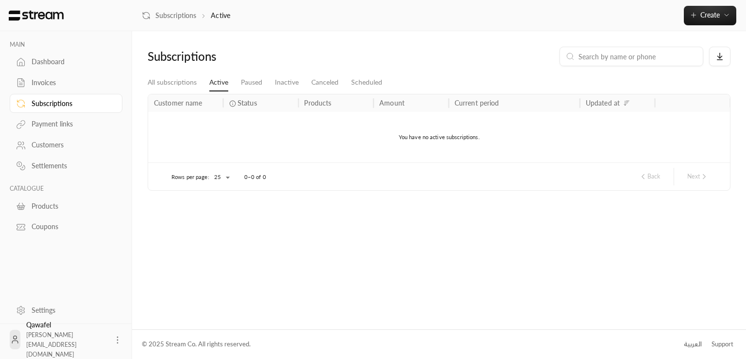
click at [62, 205] on div "Products" at bounding box center [71, 206] width 79 height 10
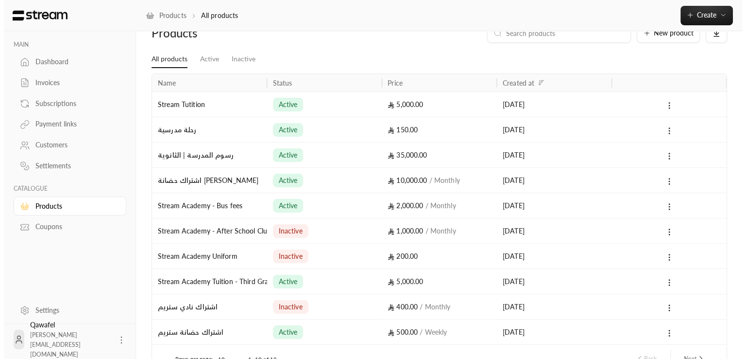
scroll to position [23, 0]
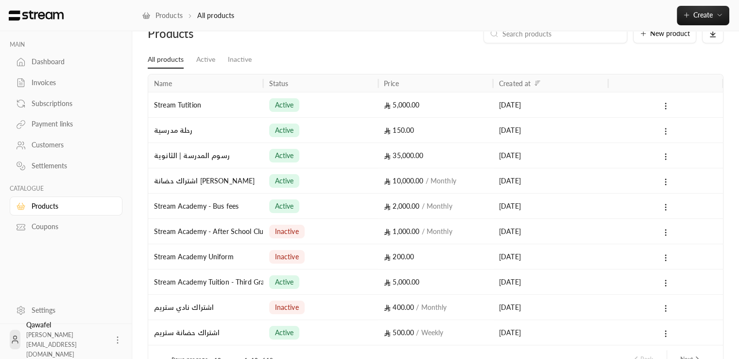
click at [667, 131] on icon at bounding box center [665, 131] width 9 height 9
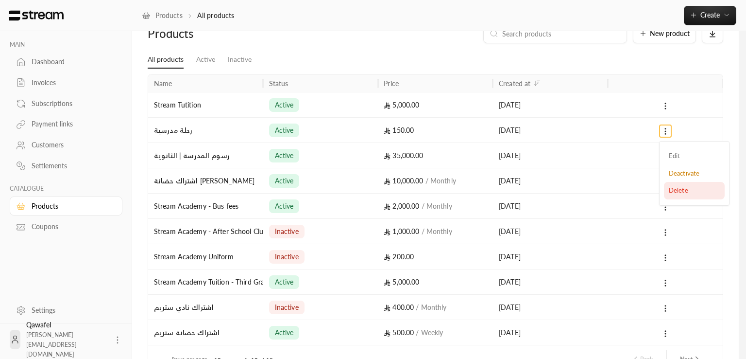
click at [688, 184] on li "Delete" at bounding box center [694, 190] width 61 height 17
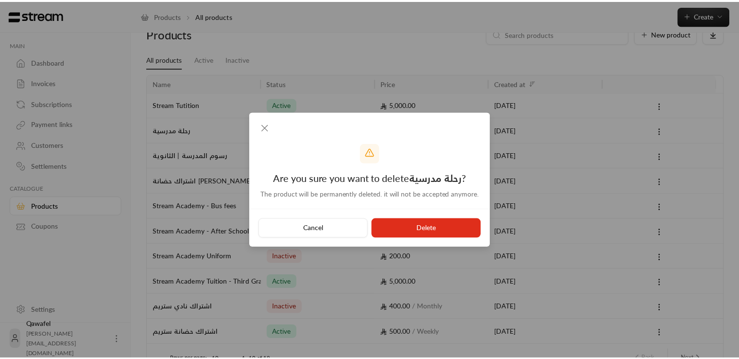
scroll to position [0, 0]
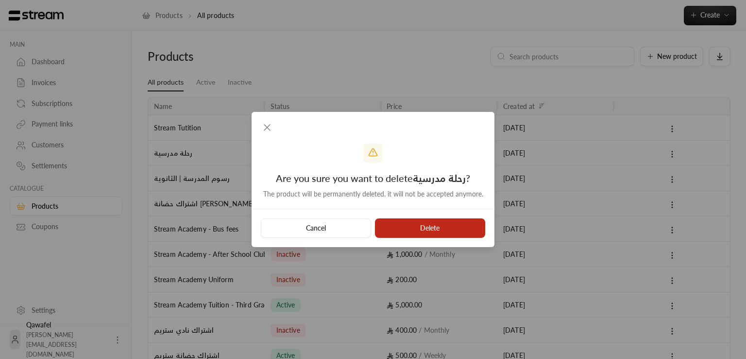
click at [451, 233] on button "Delete" at bounding box center [430, 227] width 110 height 19
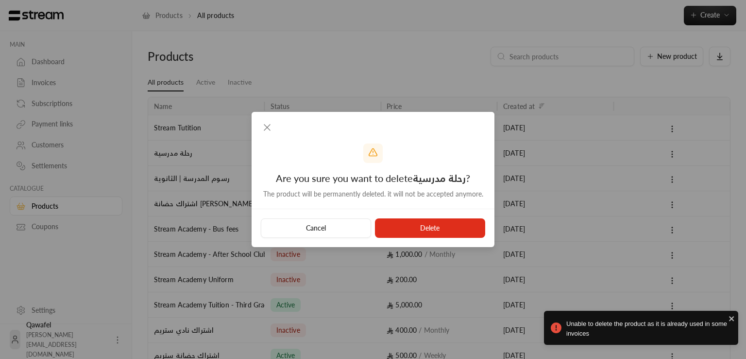
click at [560, 217] on div "Are you sure you want to delete رحلة مدرسية ? The product will be permanently d…" at bounding box center [373, 179] width 746 height 359
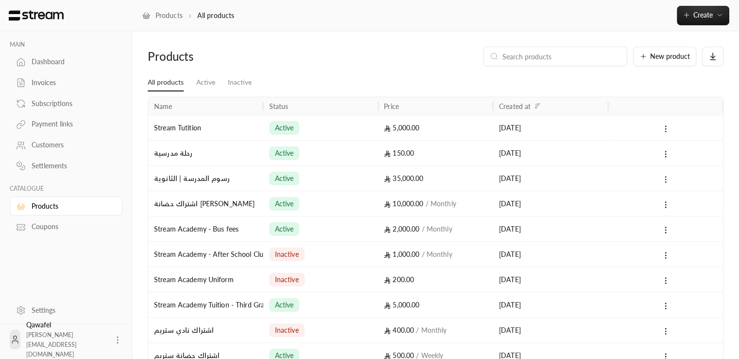
click at [663, 179] on icon at bounding box center [665, 179] width 9 height 9
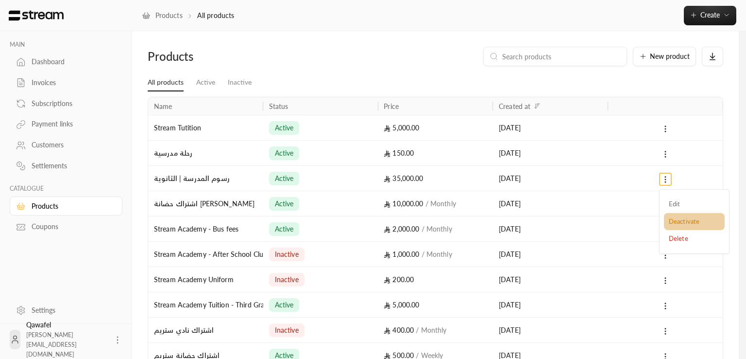
click at [688, 215] on li "Deactivate" at bounding box center [694, 221] width 61 height 17
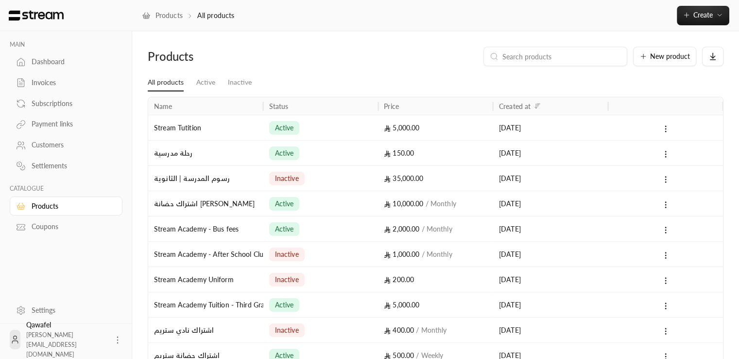
click at [668, 154] on icon at bounding box center [665, 154] width 9 height 9
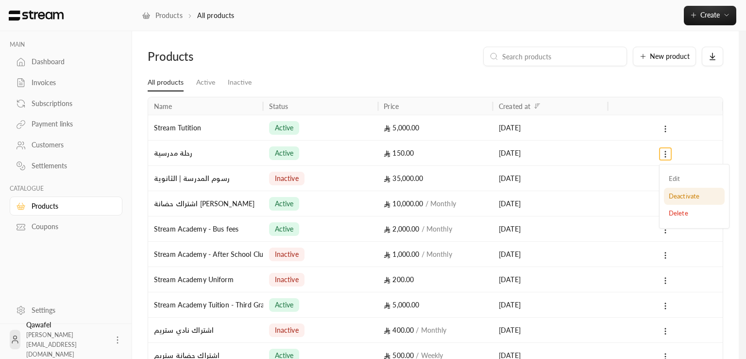
click at [680, 200] on li "Deactivate" at bounding box center [694, 196] width 61 height 17
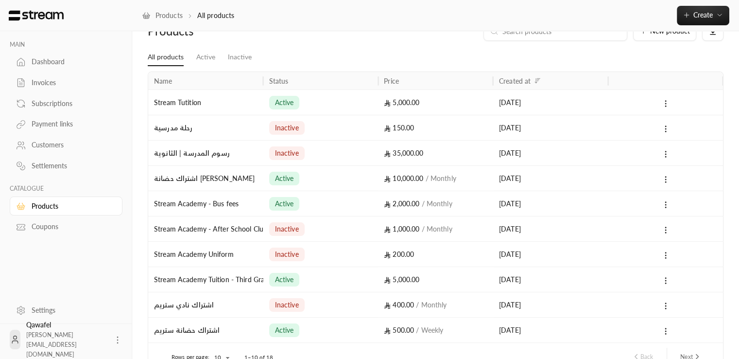
scroll to position [25, 0]
click at [664, 173] on button at bounding box center [665, 178] width 11 height 11
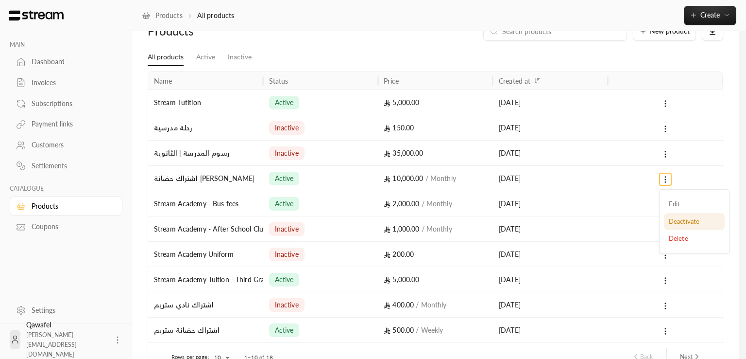
click at [673, 222] on li "Deactivate" at bounding box center [694, 221] width 61 height 17
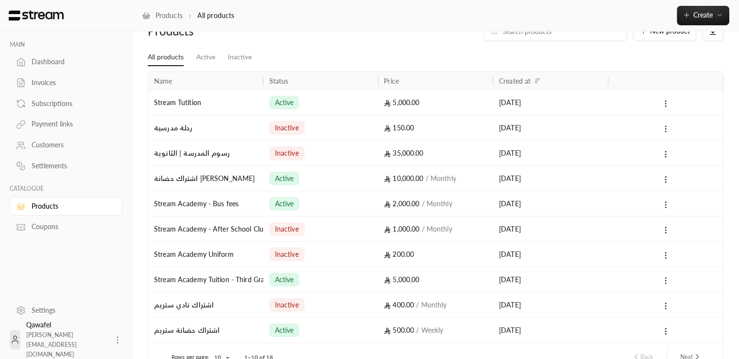
scroll to position [0, 0]
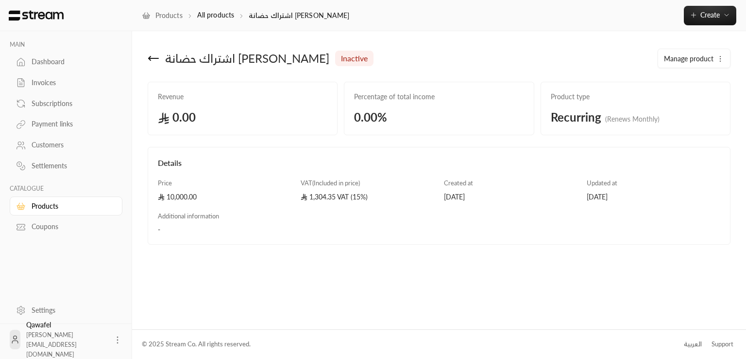
click at [149, 57] on icon at bounding box center [150, 58] width 2 height 4
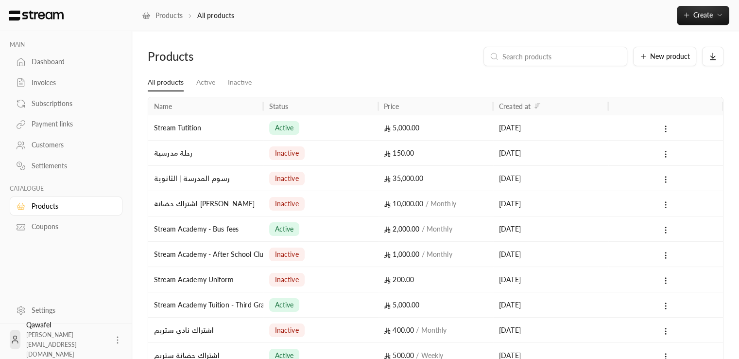
click at [665, 205] on circle at bounding box center [665, 205] width 1 height 1
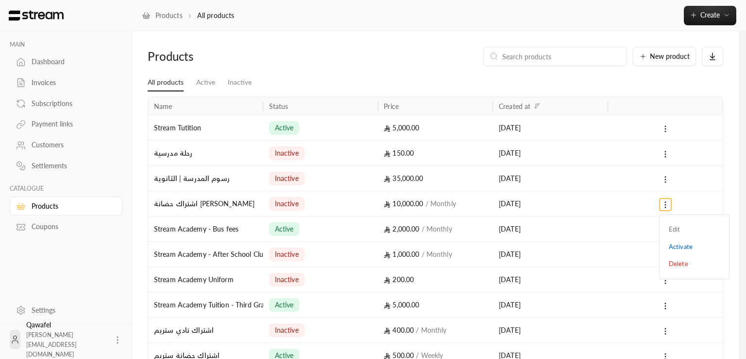
drag, startPoint x: 677, startPoint y: 246, endPoint x: 579, endPoint y: 292, distance: 108.0
click at [579, 292] on div "Edit Activate Delete" at bounding box center [373, 179] width 746 height 359
drag, startPoint x: 733, startPoint y: 201, endPoint x: 727, endPoint y: 205, distance: 7.0
click at [733, 202] on div at bounding box center [373, 179] width 746 height 359
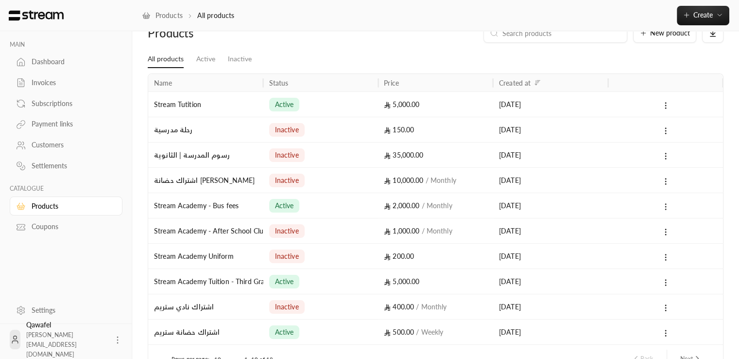
scroll to position [23, 0]
click at [666, 204] on circle at bounding box center [665, 204] width 1 height 1
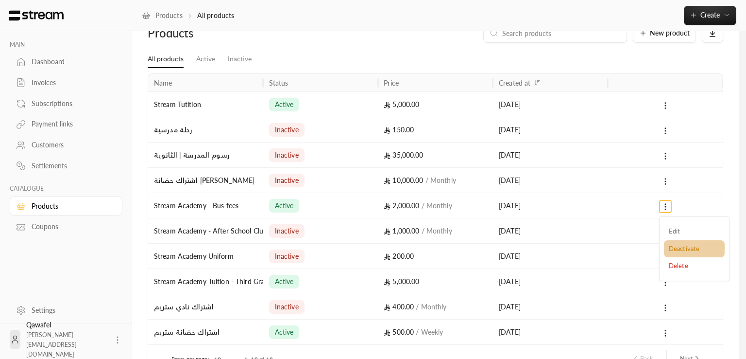
click at [669, 249] on li "Deactivate" at bounding box center [694, 248] width 61 height 17
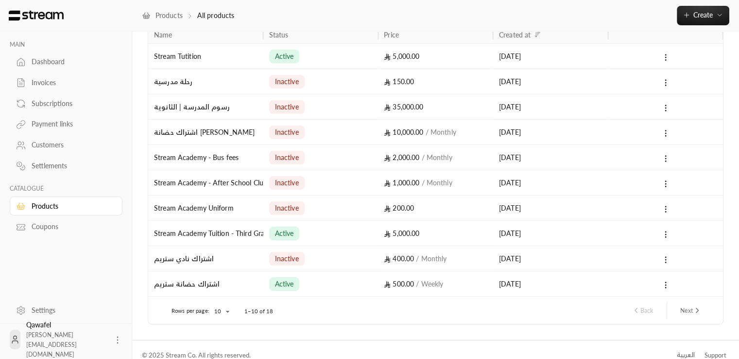
scroll to position [70, 0]
click at [666, 286] on icon at bounding box center [665, 285] width 9 height 9
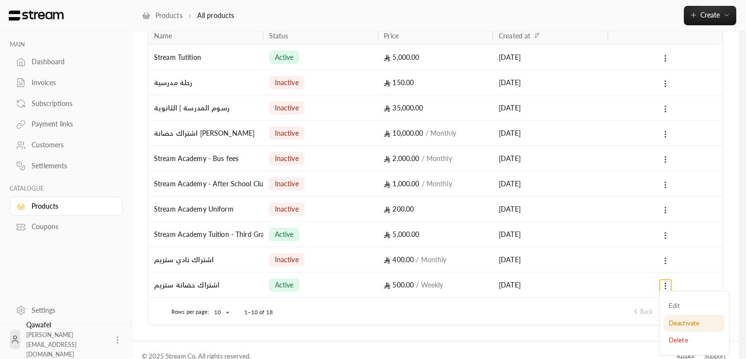
click at [687, 327] on li "Deactivate" at bounding box center [694, 322] width 61 height 17
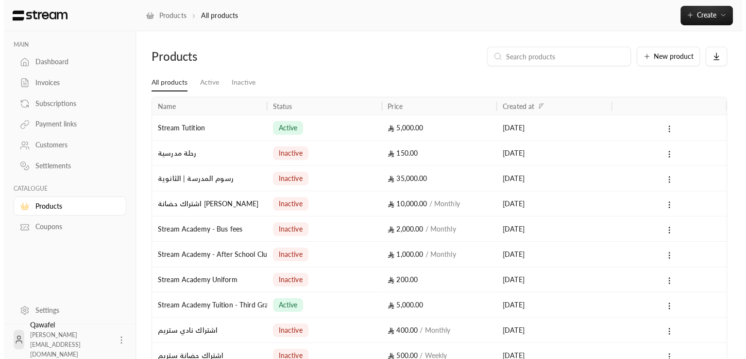
scroll to position [0, 0]
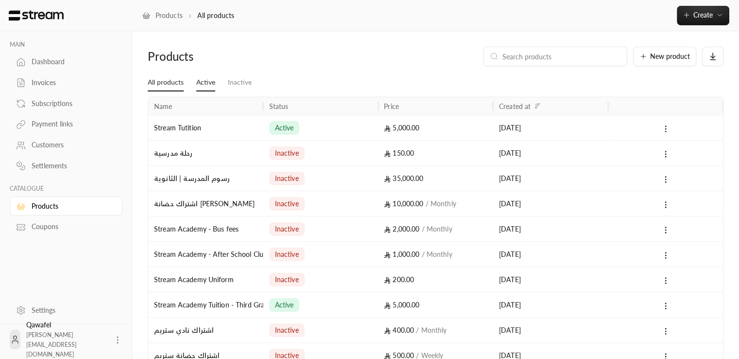
click at [205, 83] on link "Active" at bounding box center [205, 82] width 19 height 17
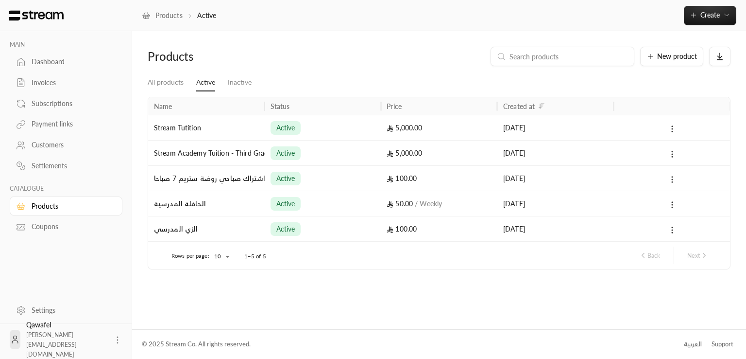
click at [671, 181] on icon at bounding box center [672, 179] width 9 height 9
click at [682, 218] on li "Deactivate" at bounding box center [701, 221] width 61 height 17
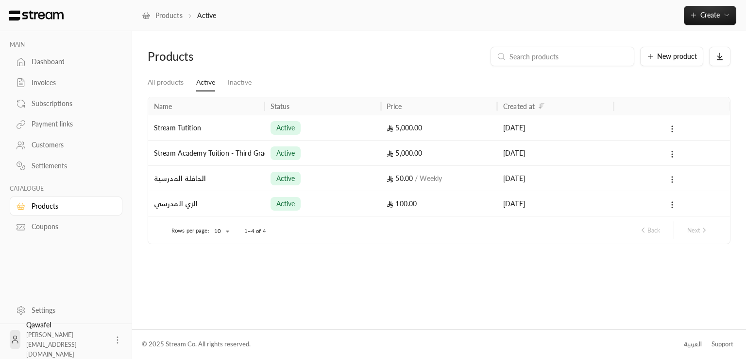
click at [669, 177] on icon at bounding box center [672, 179] width 9 height 9
click at [677, 215] on li "Deactivate" at bounding box center [701, 221] width 61 height 17
click at [674, 179] on icon at bounding box center [672, 179] width 9 height 9
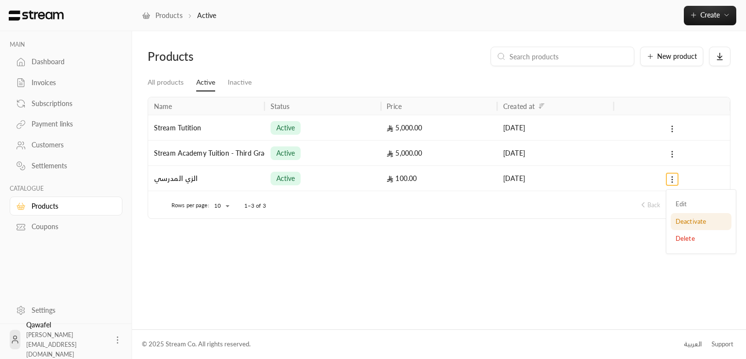
click at [674, 220] on li "Deactivate" at bounding box center [701, 221] width 61 height 17
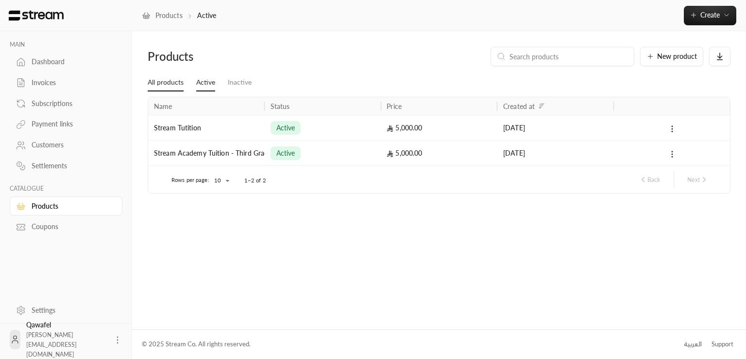
click at [167, 84] on link "All products" at bounding box center [166, 82] width 36 height 17
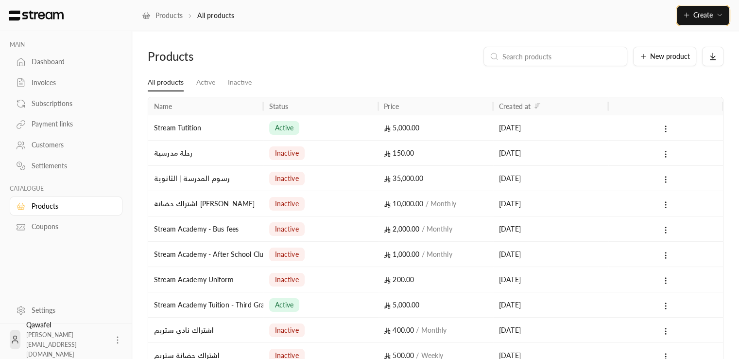
click at [721, 14] on icon "button" at bounding box center [720, 15] width 8 height 8
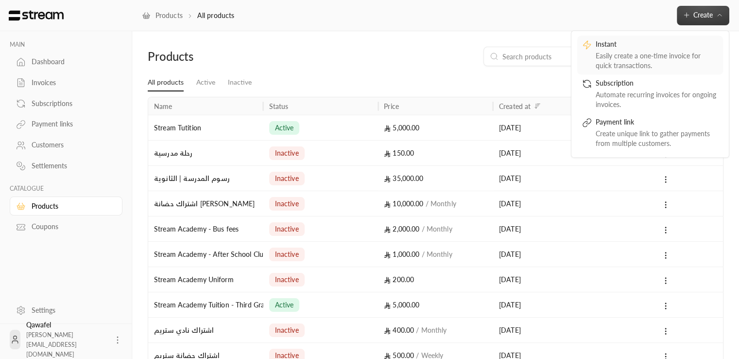
click at [654, 64] on div "Easily create a one-time invoice for quick transactions." at bounding box center [657, 60] width 122 height 19
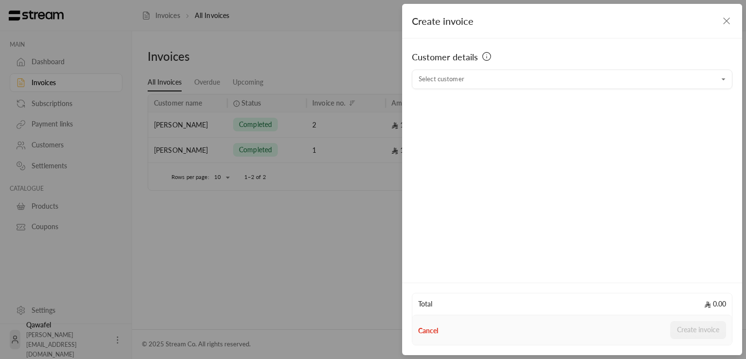
click at [553, 68] on div "Customer details" at bounding box center [572, 59] width 321 height 19
click at [557, 76] on input "Select customer" at bounding box center [572, 79] width 321 height 17
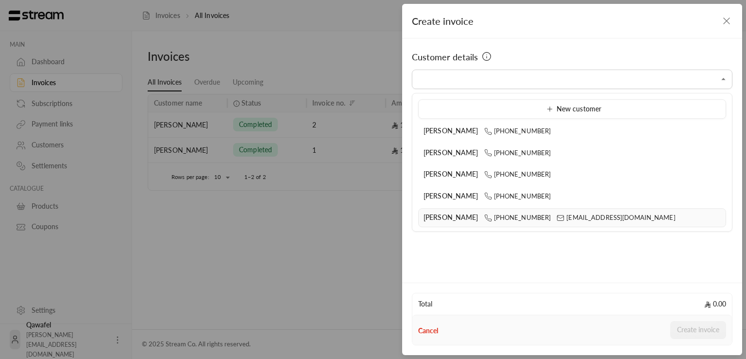
click at [529, 212] on div "Mohammed +966550000000 mrasharabi@streampay.sa" at bounding box center [572, 217] width 297 height 10
type input "**********"
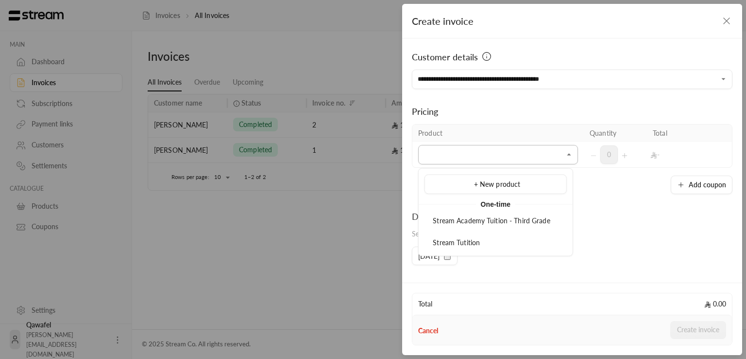
click at [484, 155] on input "Select customer" at bounding box center [498, 154] width 160 height 17
click at [519, 224] on div "Stream Academy Tuition - Third Grade" at bounding box center [496, 221] width 132 height 10
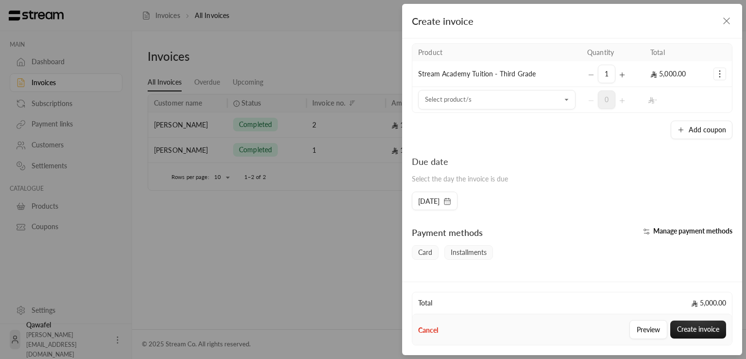
scroll to position [97, 0]
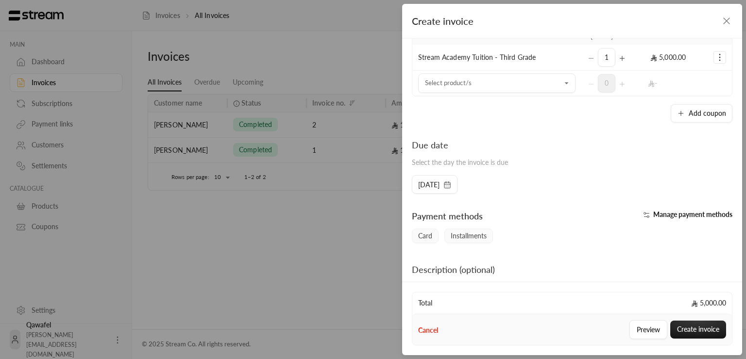
click at [721, 26] on icon "button" at bounding box center [727, 21] width 12 height 12
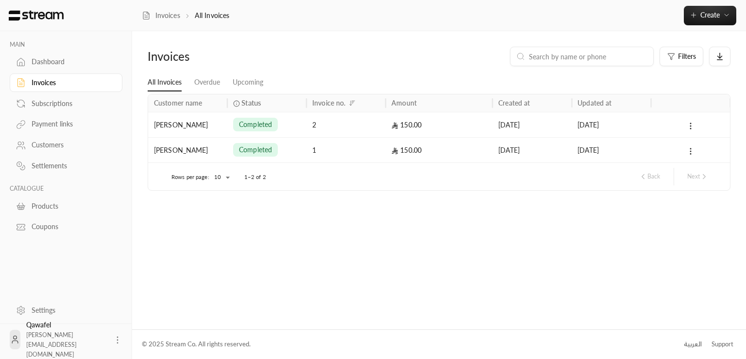
click at [513, 37] on div "Invoices Filters All Invoices Overdue Upcoming Customer name Status Invoice no.…" at bounding box center [439, 179] width 614 height 297
click at [722, 17] on span "Create" at bounding box center [710, 15] width 41 height 8
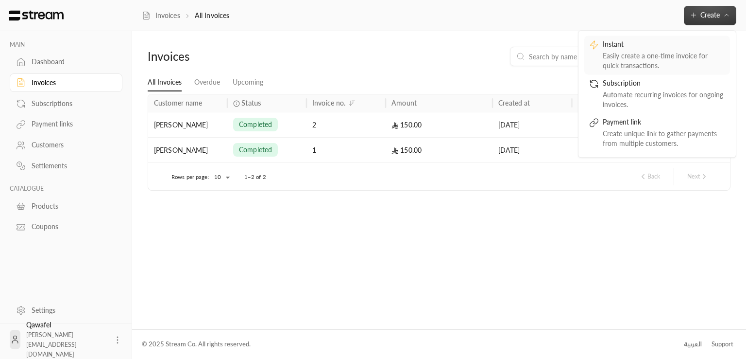
click at [670, 45] on div "Instant" at bounding box center [664, 45] width 122 height 12
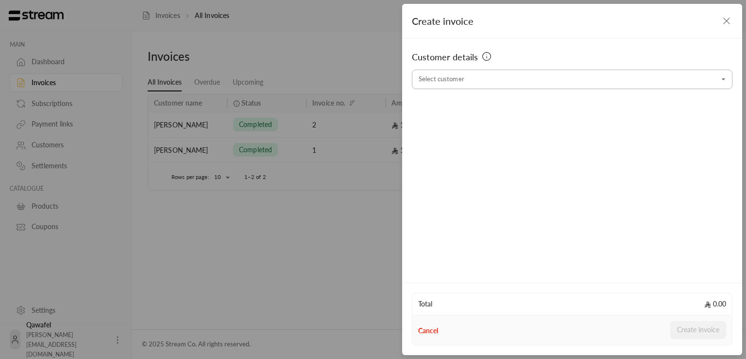
click at [605, 82] on input "Select customer" at bounding box center [572, 79] width 321 height 17
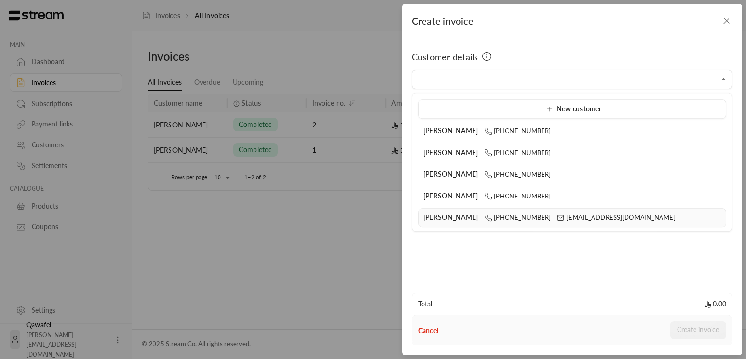
click at [557, 215] on span "mrasharabi@streampay.sa" at bounding box center [616, 217] width 119 height 8
type input "**********"
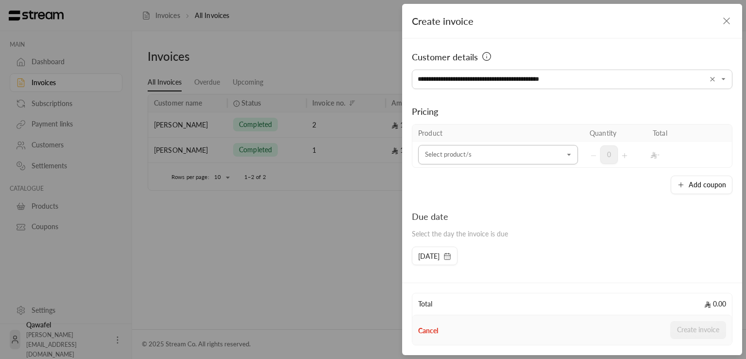
click at [565, 156] on icon "Open" at bounding box center [570, 155] width 10 height 10
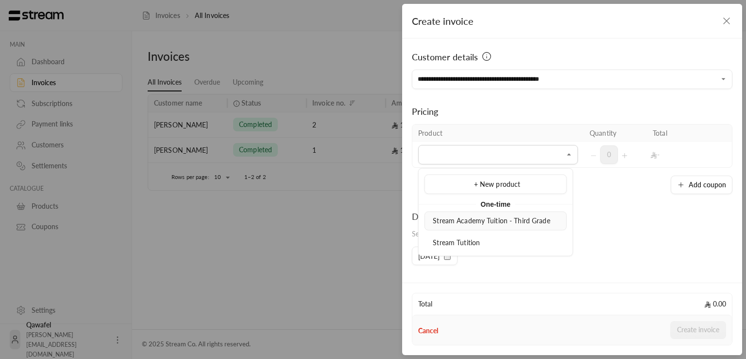
click at [530, 222] on span "Stream Academy Tuition - Third Grade" at bounding box center [491, 220] width 117 height 8
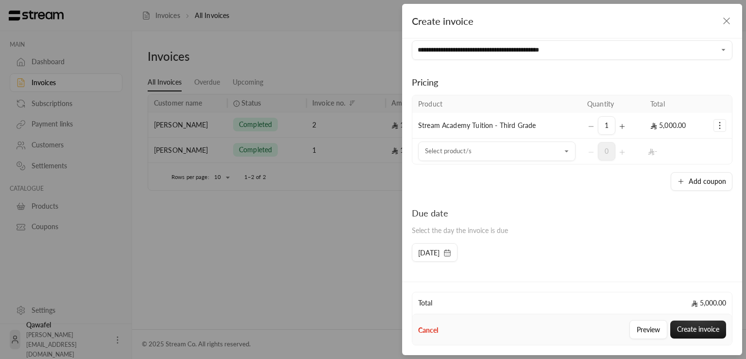
scroll to position [38, 0]
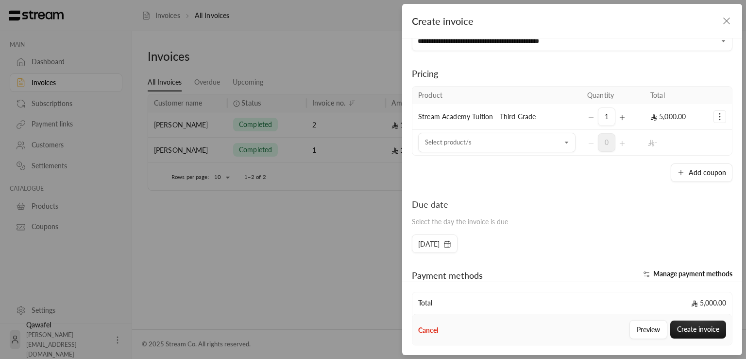
click at [449, 241] on icon "button" at bounding box center [449, 241] width 0 height 1
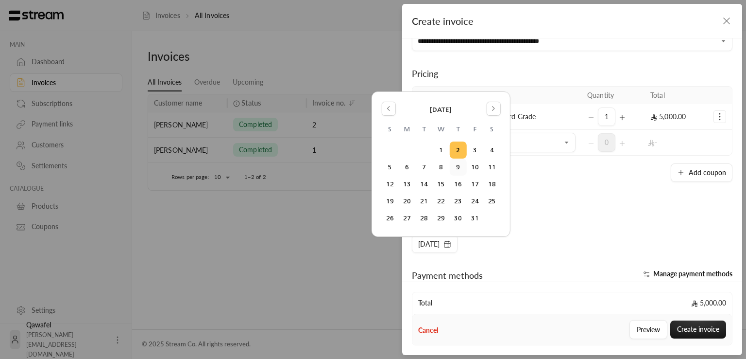
click at [459, 170] on button "9" at bounding box center [458, 167] width 16 height 16
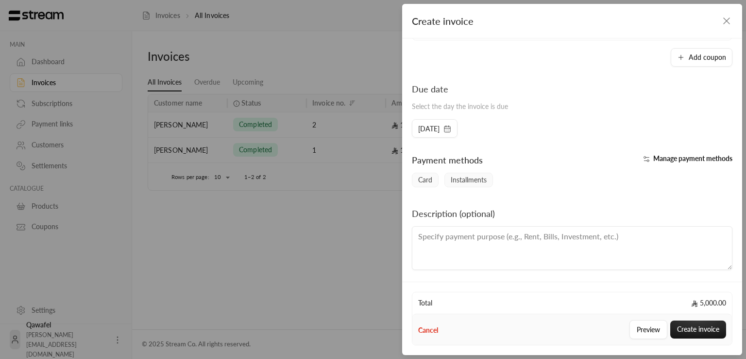
scroll to position [154, 0]
click at [689, 328] on button "Create invoice" at bounding box center [699, 329] width 56 height 18
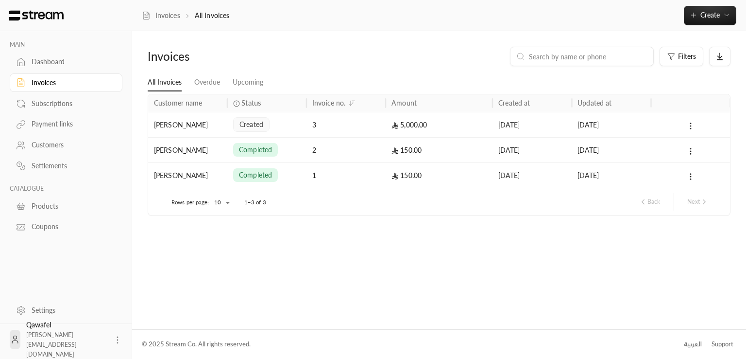
click at [691, 125] on circle at bounding box center [691, 125] width 1 height 1
click at [202, 127] on div at bounding box center [373, 179] width 746 height 359
click at [262, 125] on span "created" at bounding box center [252, 125] width 24 height 10
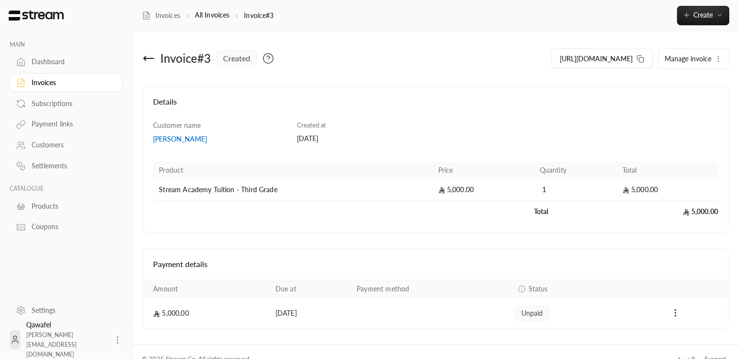
click at [718, 57] on icon "button" at bounding box center [718, 59] width 8 height 8
click at [689, 102] on link "Cancel" at bounding box center [695, 103] width 60 height 17
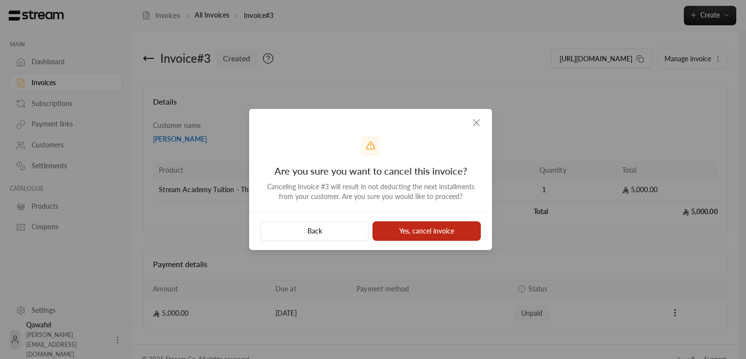
click at [433, 232] on button "Yes, cancel invoice" at bounding box center [427, 230] width 108 height 19
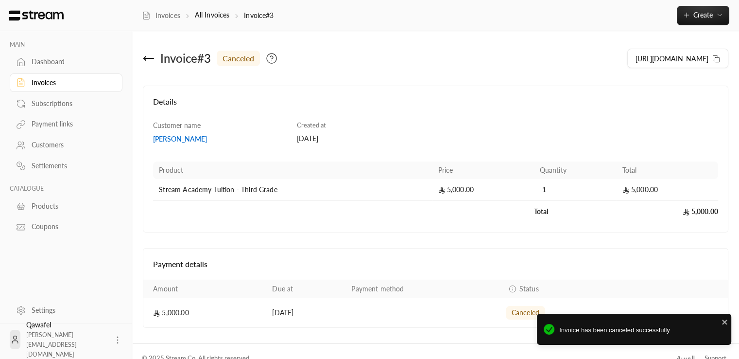
click at [145, 55] on icon at bounding box center [149, 58] width 12 height 12
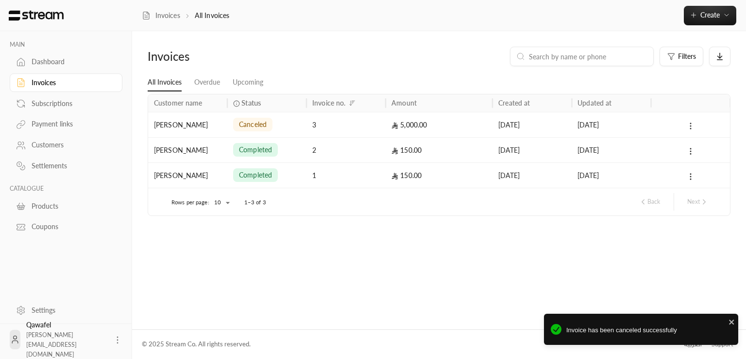
click at [692, 125] on icon at bounding box center [691, 125] width 9 height 9
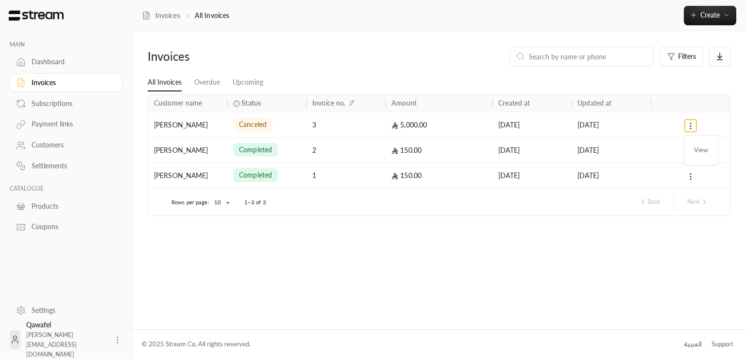
click at [692, 125] on div at bounding box center [373, 179] width 746 height 359
click at [721, 17] on span "Create" at bounding box center [710, 15] width 41 height 8
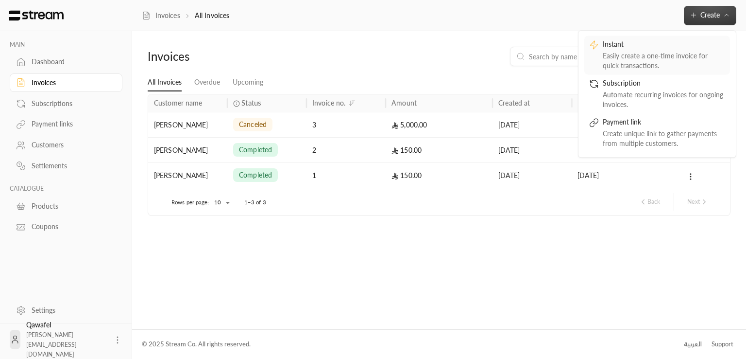
click at [676, 42] on div "Instant" at bounding box center [664, 45] width 122 height 12
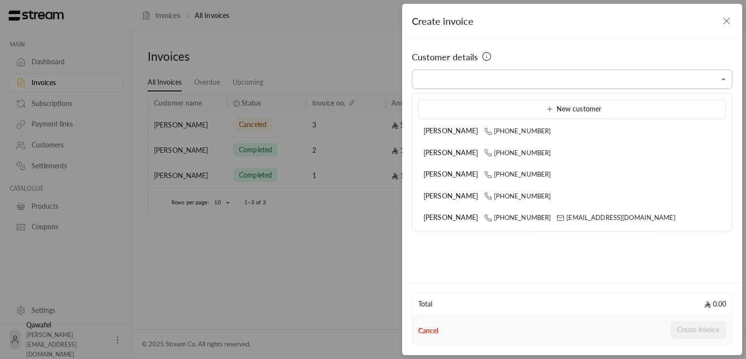
click at [568, 79] on input "Select customer" at bounding box center [572, 79] width 321 height 17
click at [518, 214] on span "+966550000000" at bounding box center [517, 217] width 67 height 8
type input "**********"
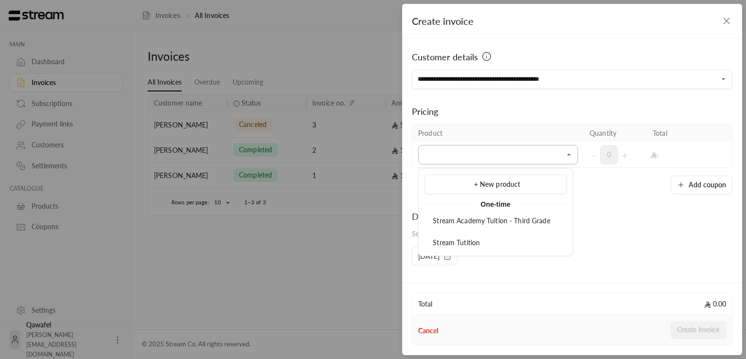
click at [503, 151] on input "Select customer" at bounding box center [498, 154] width 160 height 17
click at [509, 223] on span "Stream Academy Tuition - Third Grade" at bounding box center [491, 220] width 117 height 8
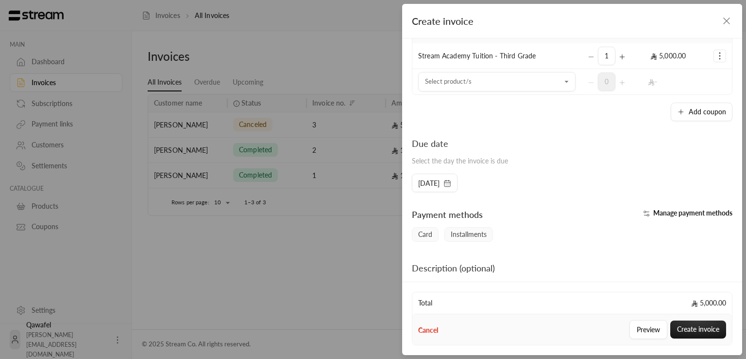
scroll to position [98, 0]
click at [732, 20] on icon "button" at bounding box center [727, 21] width 12 height 12
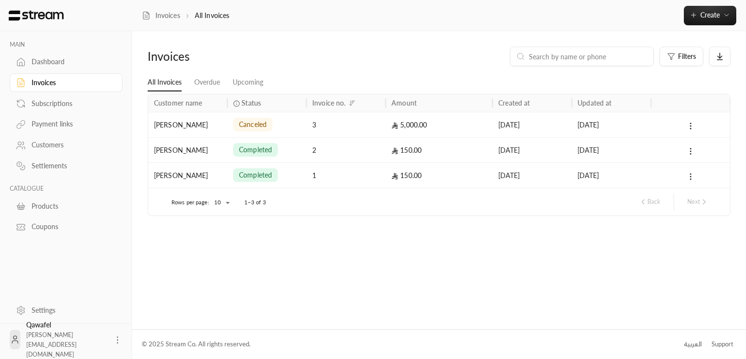
drag, startPoint x: 316, startPoint y: 123, endPoint x: 311, endPoint y: 115, distance: 10.1
click at [318, 123] on div "3" at bounding box center [346, 124] width 68 height 25
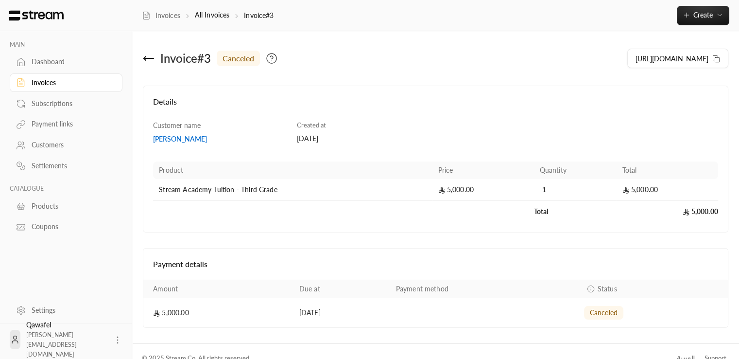
click at [582, 52] on div "https://streampay.sa/ss/DKlWZ" at bounding box center [584, 58] width 297 height 23
click at [150, 58] on icon at bounding box center [149, 58] width 10 height 0
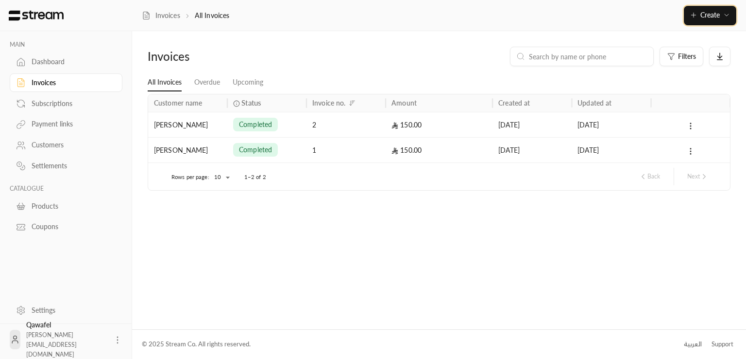
click at [723, 19] on button "Create" at bounding box center [710, 15] width 52 height 19
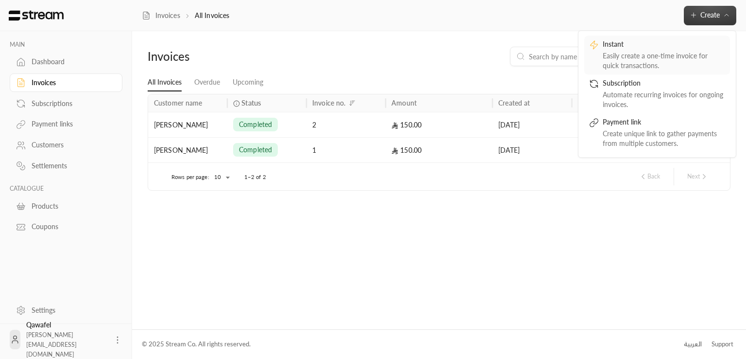
click at [696, 46] on div "Instant" at bounding box center [664, 45] width 122 height 12
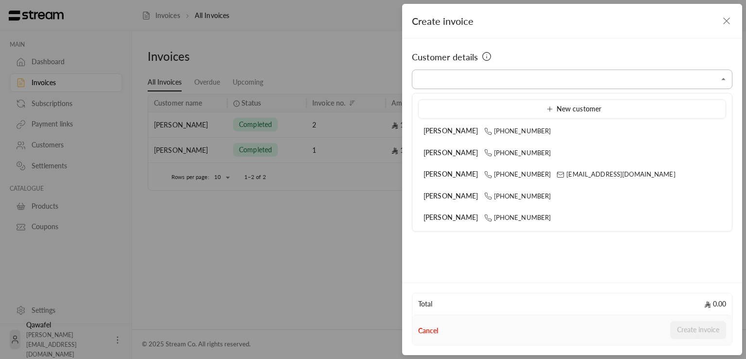
click at [672, 79] on input "Select customer" at bounding box center [572, 79] width 321 height 17
click at [559, 180] on li "Mohammed +966550000000 mrasharabi@streampay.sa" at bounding box center [572, 174] width 308 height 19
type input "**********"
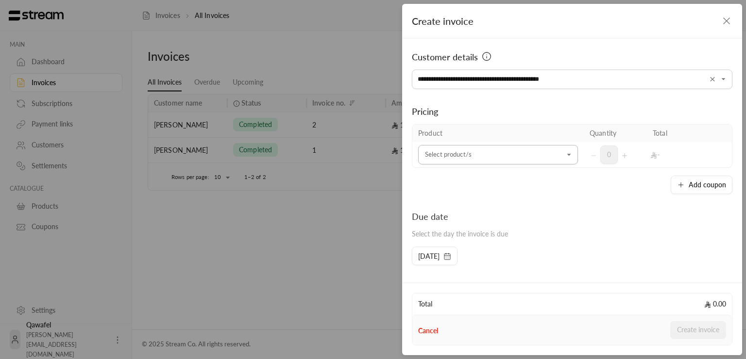
click at [505, 159] on input "Select customer" at bounding box center [498, 154] width 160 height 17
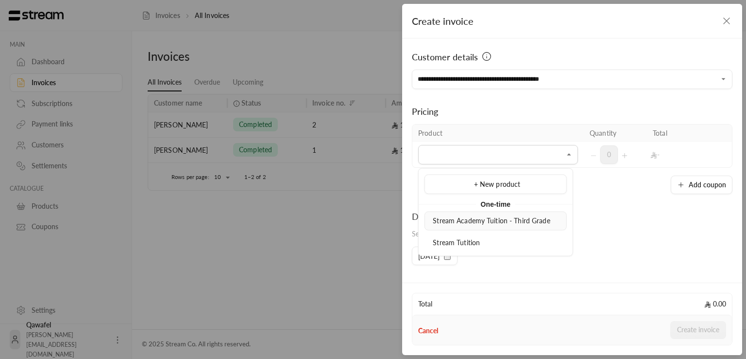
click at [536, 220] on span "Stream Academy Tuition - Third Grade" at bounding box center [491, 220] width 117 height 8
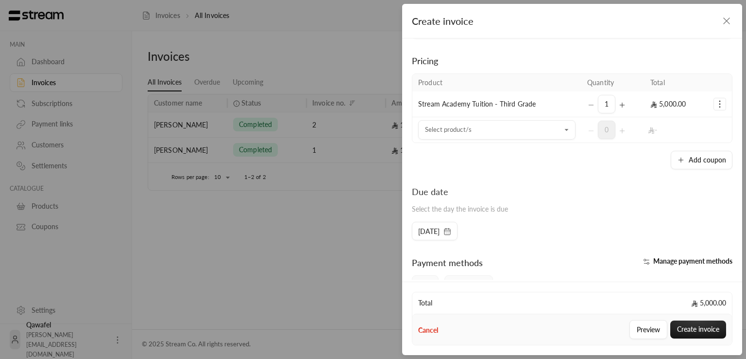
scroll to position [52, 0]
click at [451, 230] on icon "button" at bounding box center [448, 230] width 8 height 8
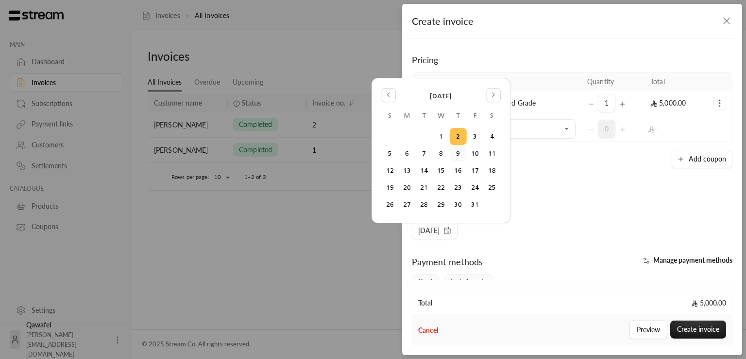
click at [455, 157] on button "9" at bounding box center [458, 153] width 16 height 16
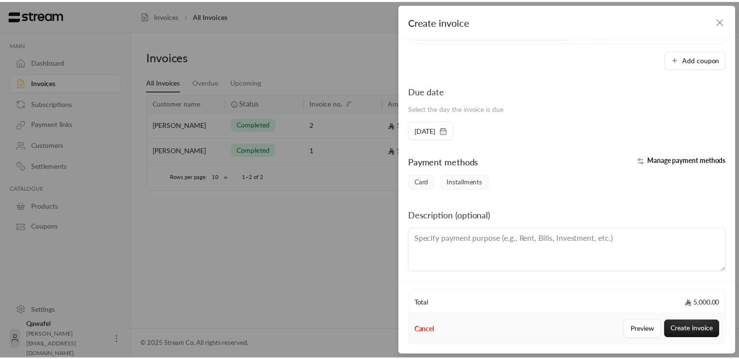
scroll to position [151, 0]
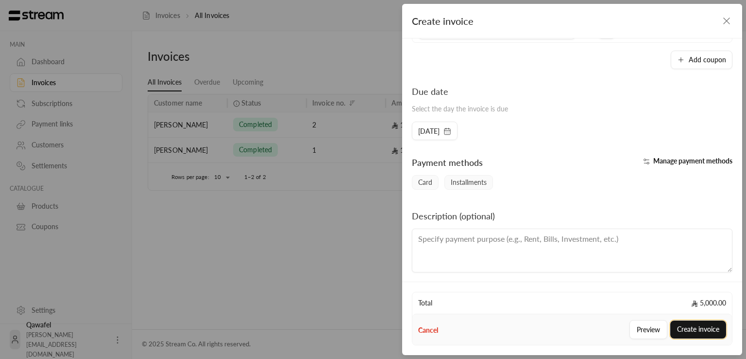
click at [694, 327] on button "Create invoice" at bounding box center [699, 329] width 56 height 18
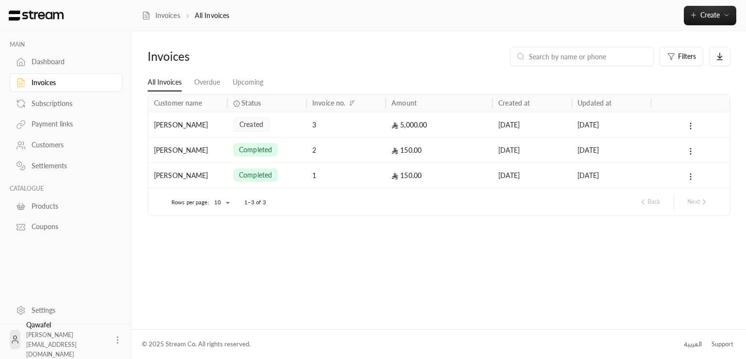
click at [284, 122] on div "created" at bounding box center [267, 124] width 68 height 25
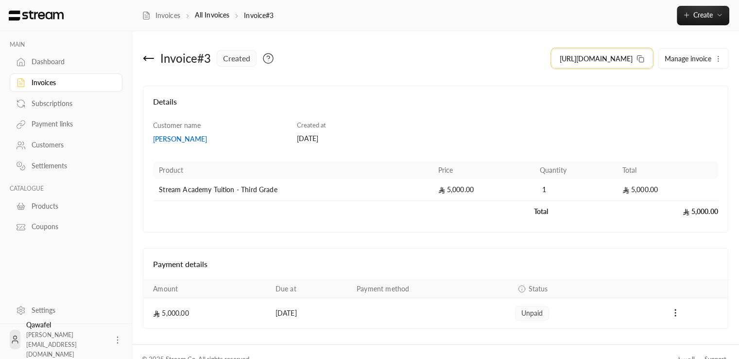
click at [644, 57] on icon at bounding box center [641, 59] width 8 height 8
click at [282, 123] on div "Customer name Mohammed" at bounding box center [221, 133] width 144 height 24
click at [141, 59] on div "Invoice # 3 created" at bounding box center [286, 58] width 297 height 23
click at [145, 59] on icon at bounding box center [145, 58] width 2 height 4
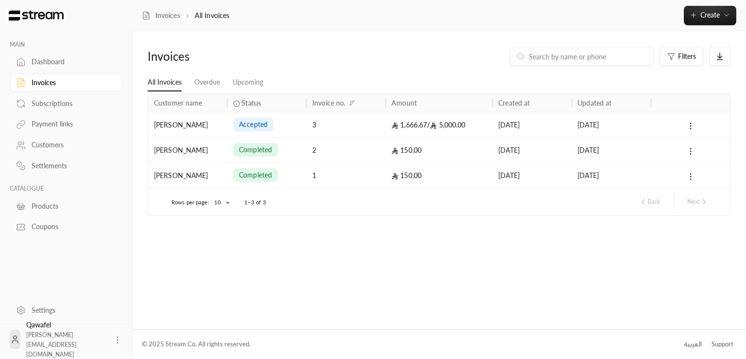
click at [285, 127] on div "accepted" at bounding box center [267, 124] width 68 height 25
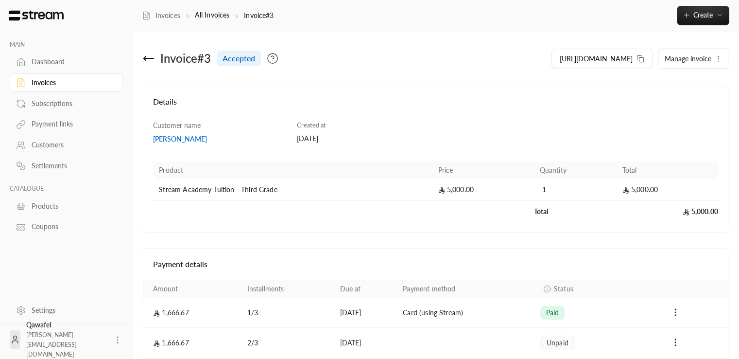
click at [712, 58] on button "Manage invoice" at bounding box center [693, 58] width 69 height 19
click at [689, 64] on button "Manage invoice" at bounding box center [693, 58] width 69 height 19
click at [722, 63] on button "Manage invoice" at bounding box center [693, 58] width 69 height 19
click at [624, 104] on h4 "Details" at bounding box center [435, 106] width 565 height 21
click at [621, 131] on div "Customer name Mohammed Created at 02/10/2025 Product Price Quantity Total Strea…" at bounding box center [436, 172] width 574 height 102
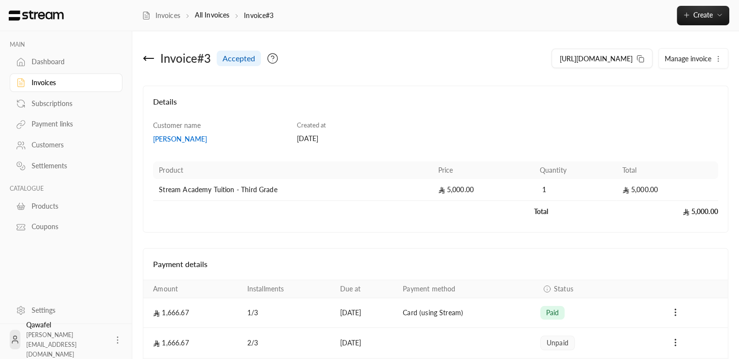
click at [687, 57] on span "Manage invoice" at bounding box center [688, 58] width 47 height 8
click at [147, 59] on icon at bounding box center [149, 58] width 12 height 12
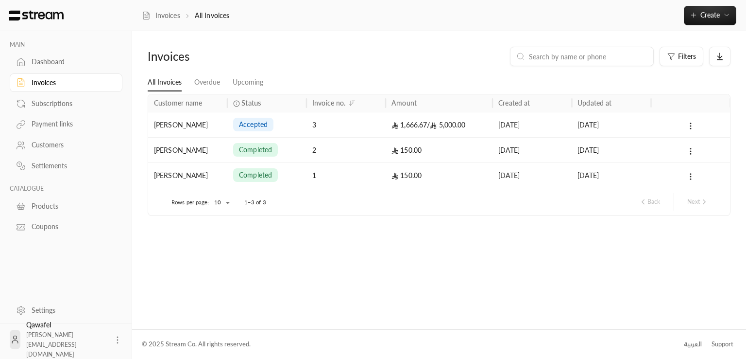
click at [209, 131] on div "[PERSON_NAME]" at bounding box center [188, 124] width 68 height 25
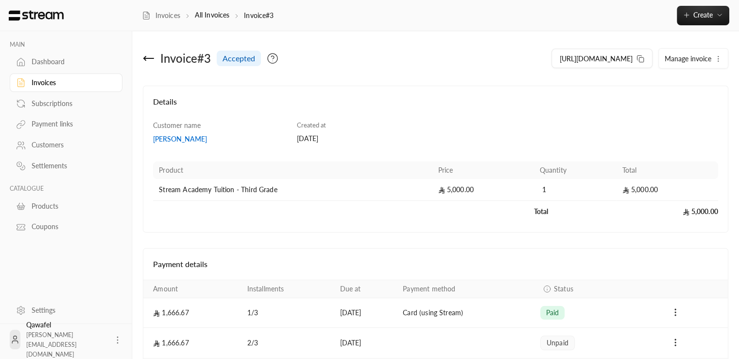
click at [713, 57] on button "Manage invoice" at bounding box center [693, 58] width 69 height 19
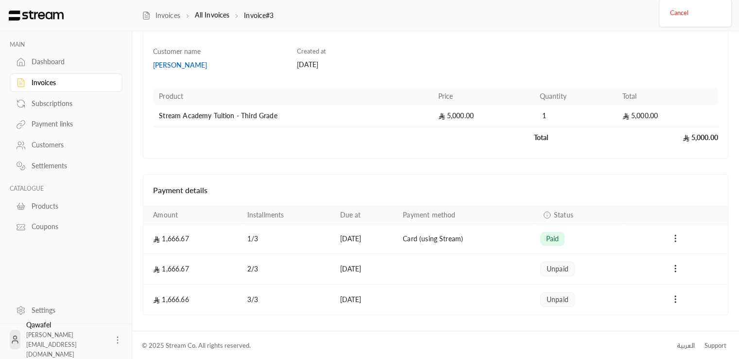
click at [678, 236] on icon "Payments" at bounding box center [676, 238] width 10 height 10
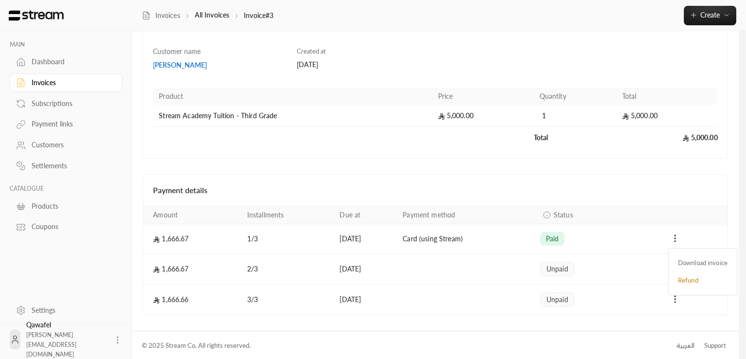
click at [676, 236] on div at bounding box center [373, 179] width 746 height 359
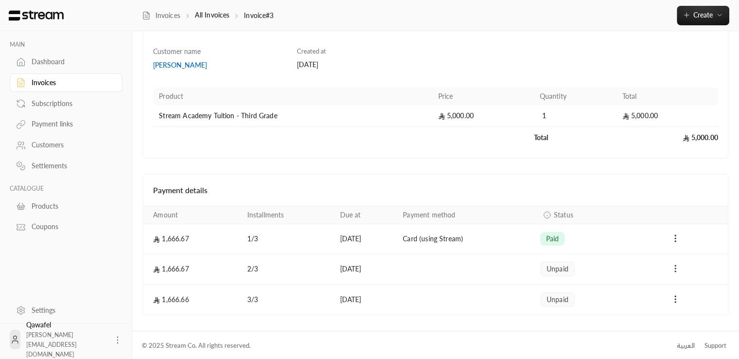
click at [672, 271] on icon "Payments" at bounding box center [676, 268] width 10 height 10
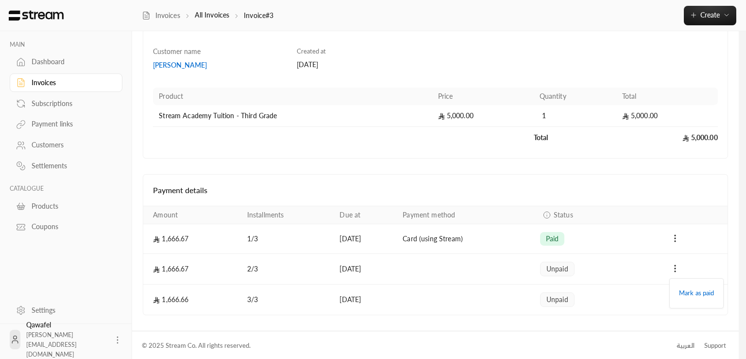
click at [672, 270] on div at bounding box center [373, 179] width 746 height 359
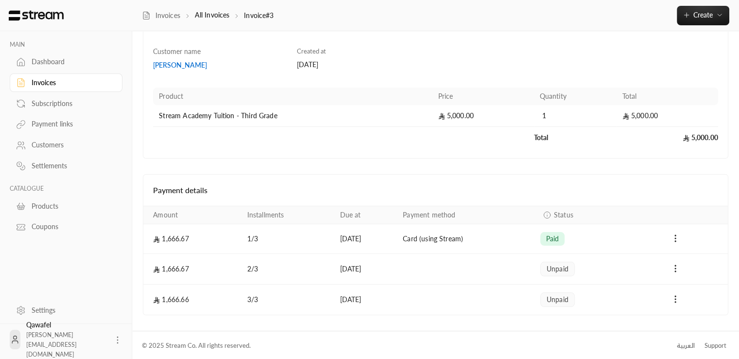
scroll to position [0, 0]
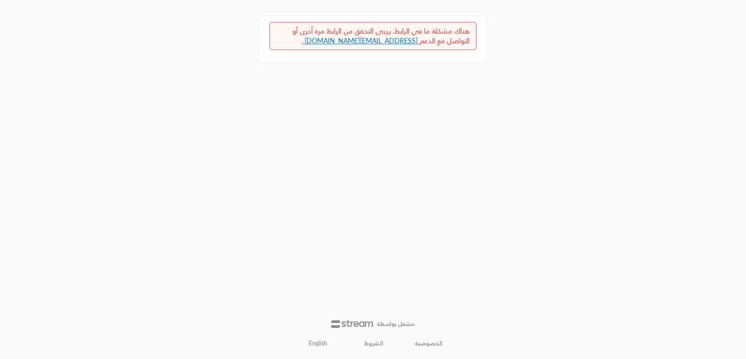
click at [222, 70] on div "هناك مشكلة ما في الرابط. يرجى التحقق من الرابط مرة أخرى أو التواصل مع الدعم [EM…" at bounding box center [373, 179] width 373 height 359
